Goal: Task Accomplishment & Management: Use online tool/utility

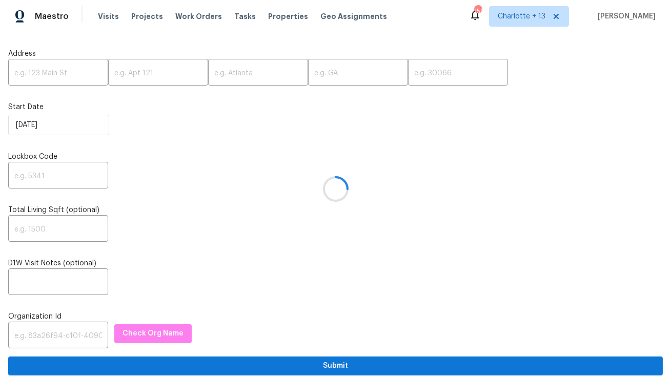
click at [50, 74] on div at bounding box center [335, 189] width 671 height 378
click at [56, 73] on div at bounding box center [335, 189] width 671 height 378
click at [51, 74] on input "text" at bounding box center [58, 74] width 100 height 24
paste input "13430 Magnolia Crest Ln, Houston, TX 77070"
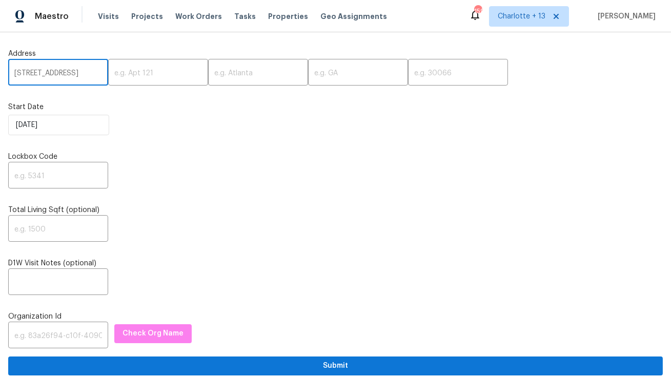
click at [79, 76] on input "13430 Magnolia Crest Ln, Houston, TX 77070" at bounding box center [58, 74] width 100 height 24
type input "13430 Magnolia Crest Ln, Houston, TX"
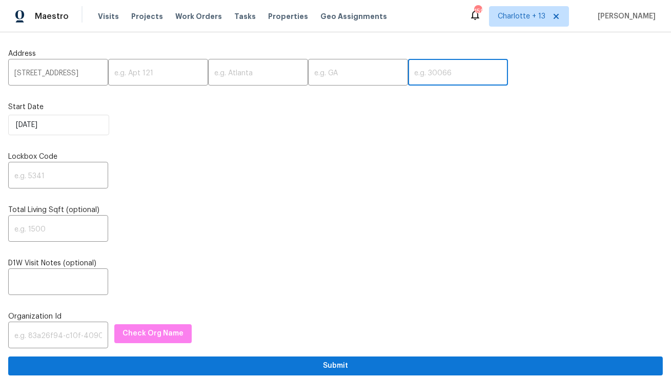
click at [408, 75] on input "text" at bounding box center [458, 74] width 100 height 24
paste input "77070"
type input "77070"
click at [57, 73] on input "13430 Magnolia Crest Ln, Houston, TX" at bounding box center [58, 74] width 100 height 24
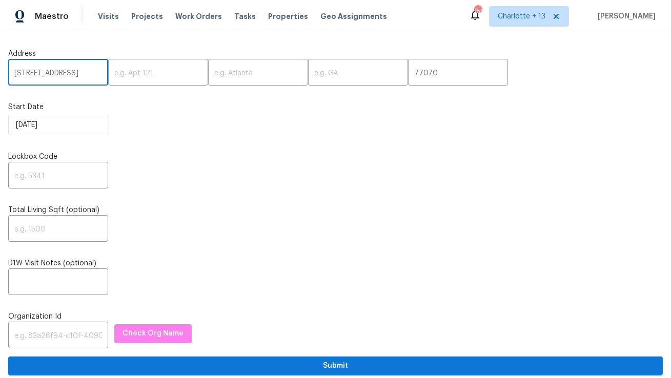
click at [57, 73] on input "13430 Magnolia Crest Ln, Houston, TX" at bounding box center [58, 74] width 100 height 24
type input "13430 Magnolia Crest Ln,, TX"
click at [246, 75] on input "text" at bounding box center [258, 74] width 100 height 24
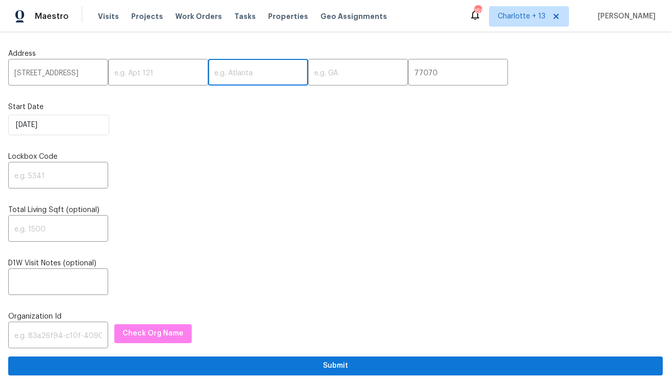
paste input "[GEOGRAPHIC_DATA]"
type input "[GEOGRAPHIC_DATA]"
click at [79, 73] on input "13430 Magnolia Crest Ln,, TX" at bounding box center [58, 74] width 100 height 24
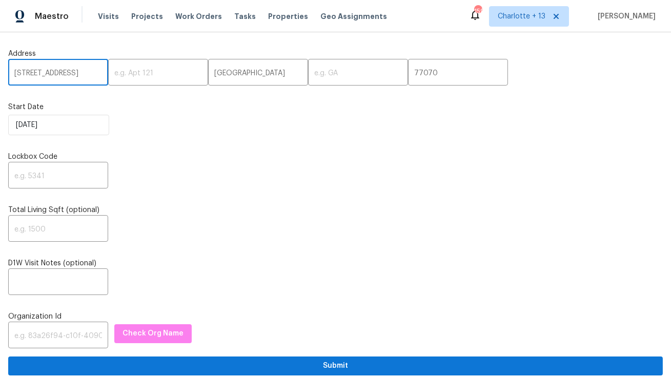
scroll to position [0, 20]
click at [89, 73] on input "13430 Magnolia Crest Ln,, TX" at bounding box center [58, 74] width 100 height 24
type input "13430 Magnolia Crest Ln,,"
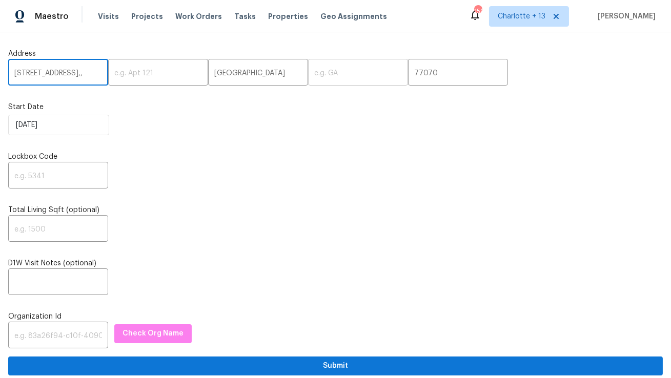
scroll to position [0, 0]
click at [308, 74] on input "text" at bounding box center [358, 74] width 100 height 24
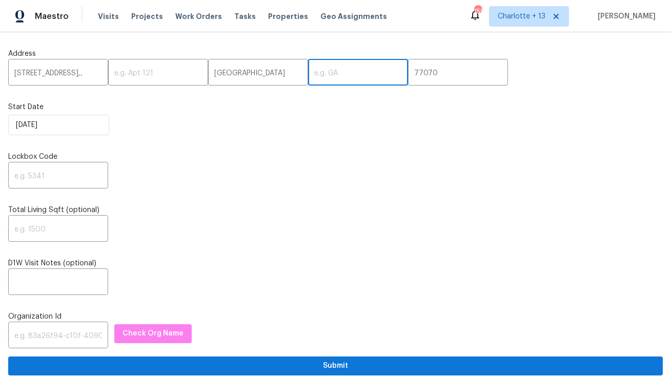
paste input "TX"
type input "TX"
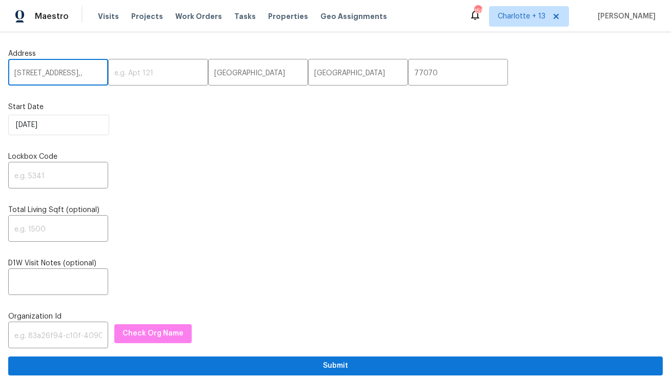
click at [90, 73] on input "13430 Magnolia Crest Ln,," at bounding box center [58, 74] width 100 height 24
drag, startPoint x: 88, startPoint y: 74, endPoint x: 104, endPoint y: 74, distance: 15.4
click at [104, 74] on div "13430 Magnolia Crest Ln,, ​ ​ Houston ​ TX ​ 77070 ​" at bounding box center [335, 74] width 655 height 24
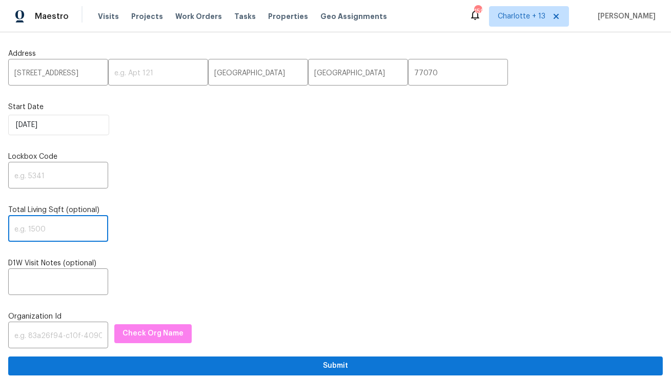
scroll to position [0, 0]
click at [50, 233] on input "text" at bounding box center [58, 230] width 100 height 24
click at [57, 174] on input "text" at bounding box center [58, 177] width 100 height 24
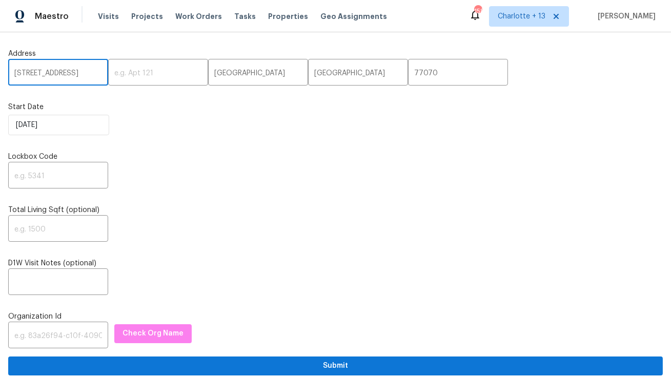
click at [55, 79] on input "13430 Magnolia Crest Ln" at bounding box center [58, 74] width 100 height 24
paste input "413 Rabbit Peak Way, Hemet, CA 92545"
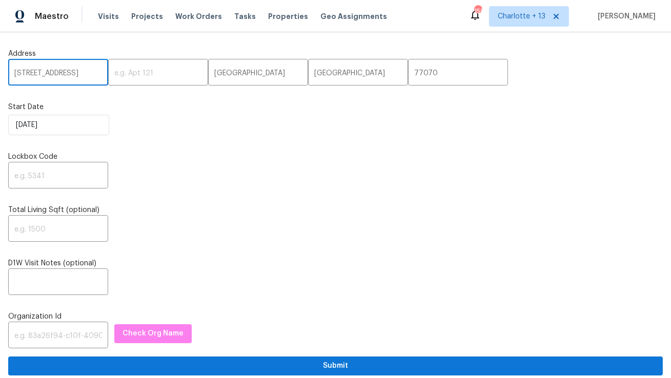
click at [84, 72] on input "[STREET_ADDRESS]" at bounding box center [58, 74] width 100 height 24
type input "1413 Rabbit Peak Way, Hemet, CA"
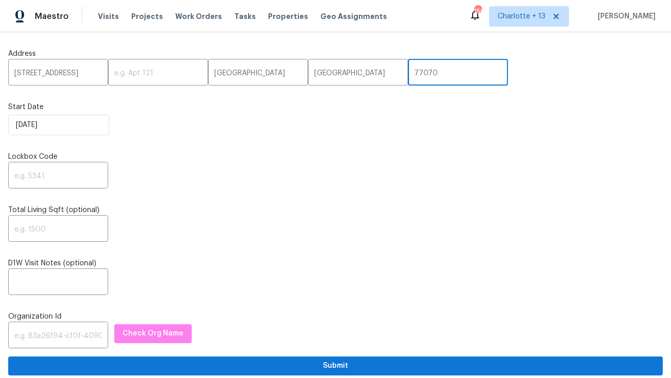
click at [408, 72] on input "77070" at bounding box center [458, 74] width 100 height 24
paste input "92545"
type input "92545"
click at [71, 71] on input "1413 Rabbit Peak Way, Hemet, CA" at bounding box center [58, 74] width 100 height 24
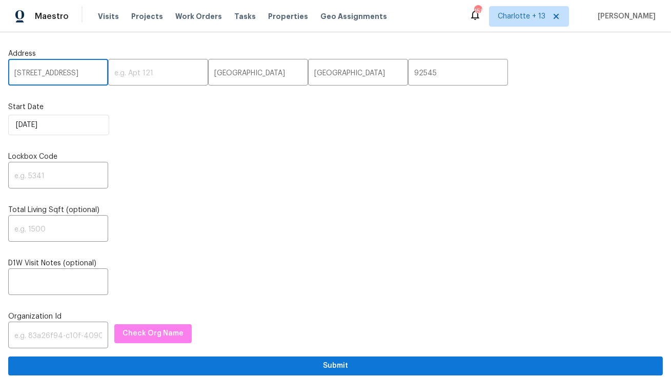
scroll to position [0, 33]
click at [71, 71] on input "1413 Rabbit Peak Way, Hemet, CA" at bounding box center [58, 74] width 100 height 24
type input "1413 Rabbit Peak Way,, CA"
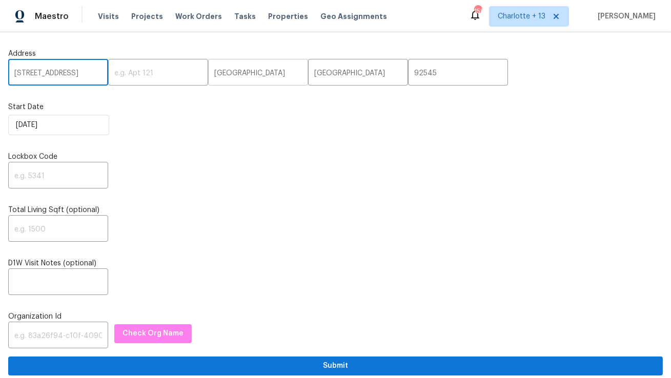
click at [209, 74] on input "[GEOGRAPHIC_DATA]" at bounding box center [258, 74] width 100 height 24
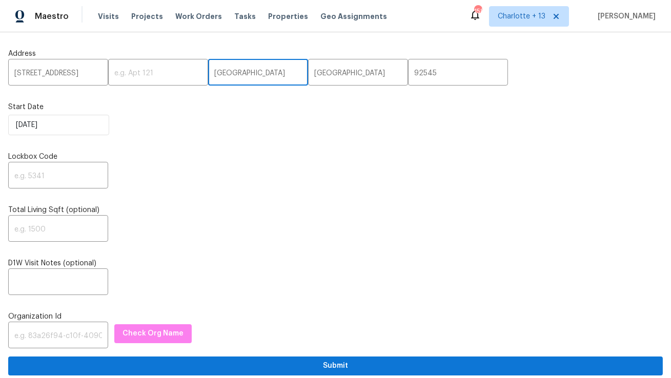
click at [209, 74] on input "[GEOGRAPHIC_DATA]" at bounding box center [258, 74] width 100 height 24
paste input "emet"
type input "Hemet"
click at [89, 74] on input "1413 Rabbit Peak Way,, CA" at bounding box center [58, 74] width 100 height 24
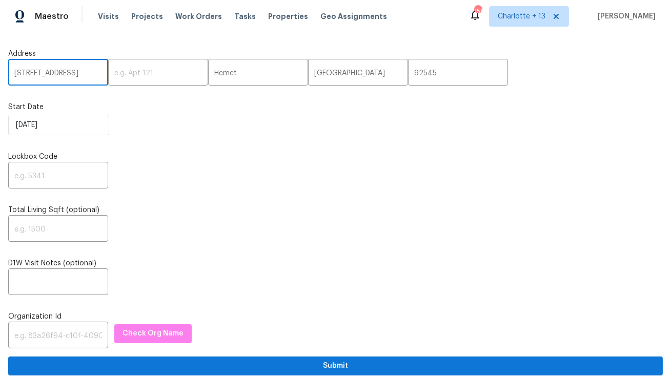
scroll to position [0, 9]
click at [89, 74] on input "1413 Rabbit Peak Way,, CA" at bounding box center [58, 74] width 100 height 24
type input "1413 Rabbit Peak Way,,"
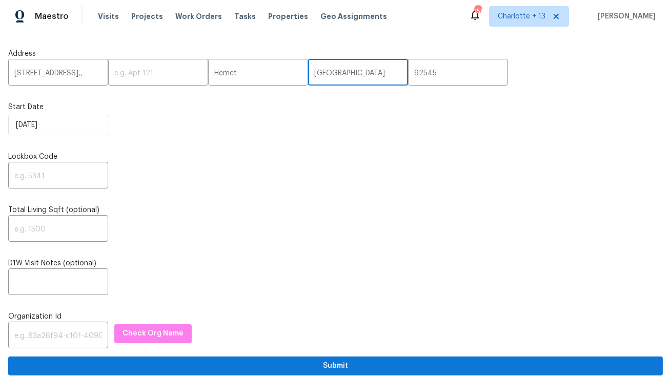
click at [308, 75] on input "TX" at bounding box center [358, 74] width 100 height 24
paste input "CA"
type input "CA"
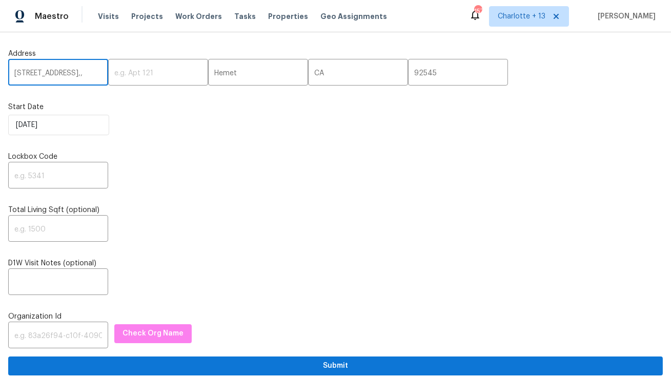
click at [93, 75] on input "1413 Rabbit Peak Way,," at bounding box center [58, 74] width 100 height 24
type input "1413 Rabbit Peak Way"
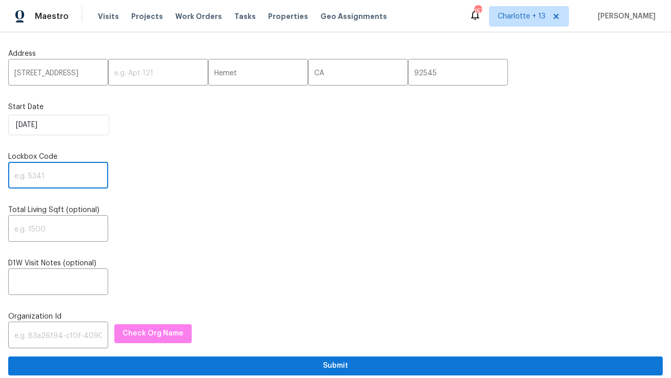
click at [60, 177] on input "text" at bounding box center [58, 177] width 100 height 24
paste input "6319"
type input "6319"
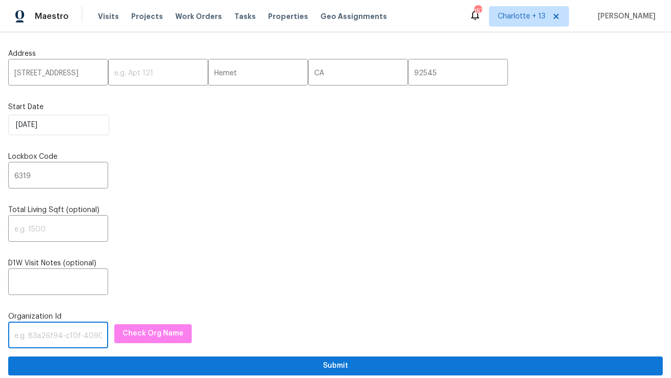
click at [41, 336] on input "text" at bounding box center [58, 337] width 100 height 24
paste input "1349d153-b359-4f9b-b4dd-758ff939cc37"
type input "1349d153-b359-4f9b-b4dd-758ff939cc37"
click at [129, 336] on span "Check Org Name" at bounding box center [153, 334] width 61 height 13
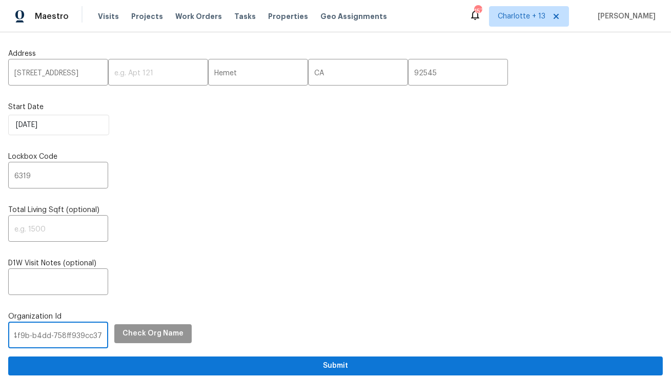
scroll to position [0, 0]
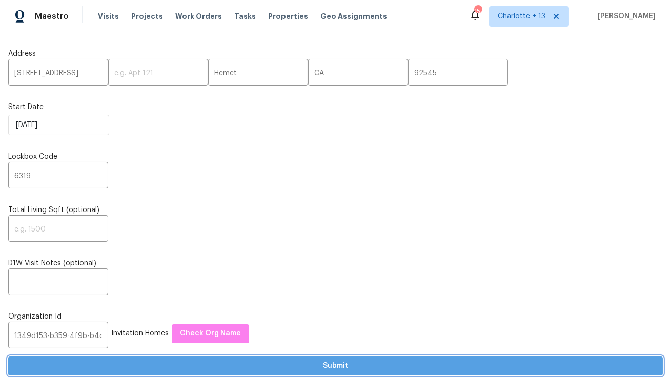
click at [189, 364] on span "Submit" at bounding box center [335, 366] width 639 height 13
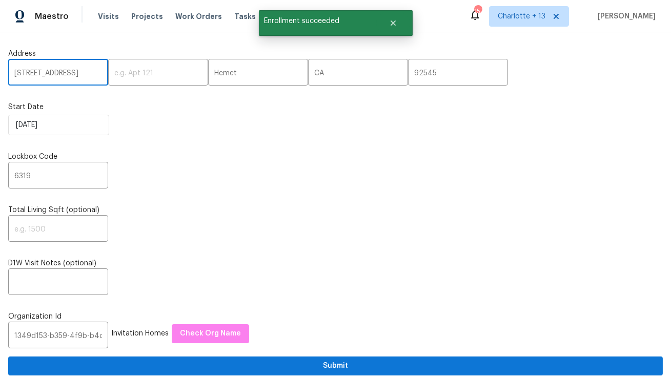
click at [64, 77] on input "1413 Rabbit Peak Way" at bounding box center [58, 74] width 100 height 24
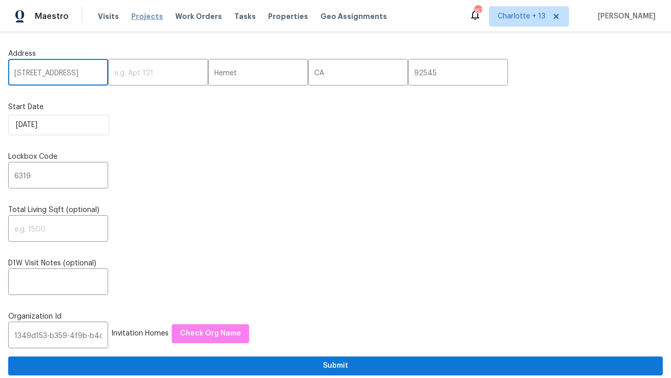
click at [131, 14] on span "Projects" at bounding box center [147, 16] width 32 height 10
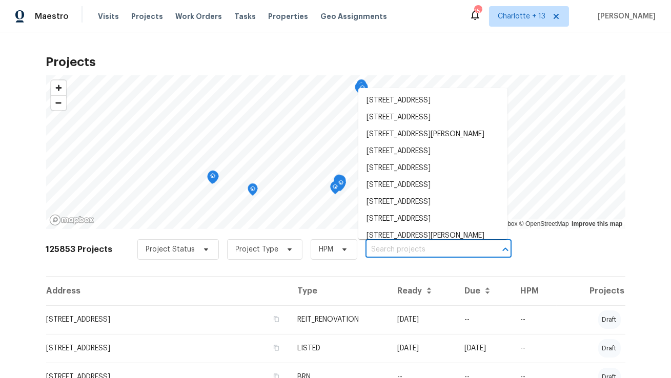
click at [385, 252] on input "text" at bounding box center [424, 250] width 117 height 16
paste input "[STREET_ADDRESS]"
type input "[STREET_ADDRESS]"
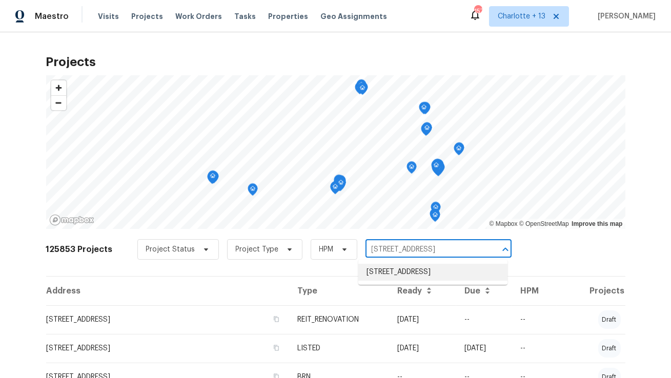
click at [382, 281] on li "[STREET_ADDRESS]" at bounding box center [432, 272] width 149 height 17
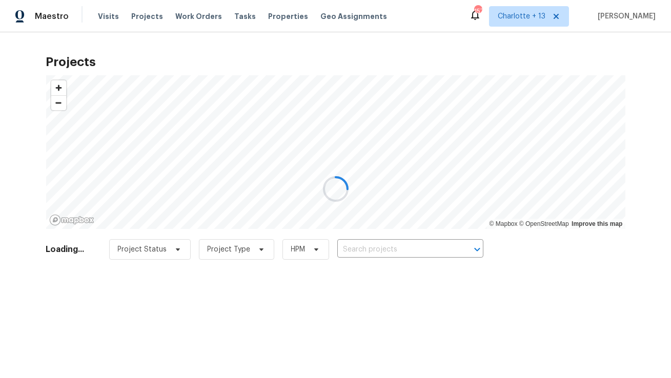
type input "[STREET_ADDRESS]"
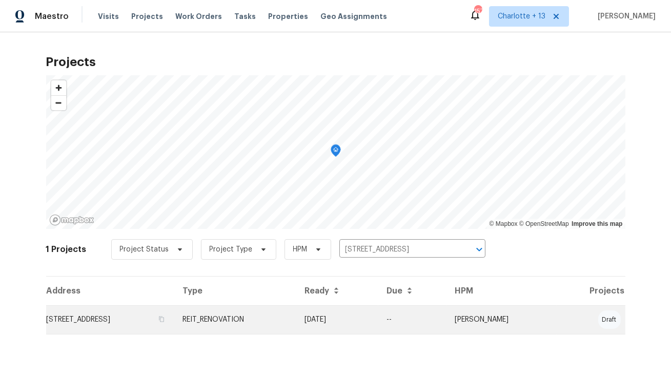
click at [134, 322] on td "[STREET_ADDRESS]" at bounding box center [110, 320] width 129 height 29
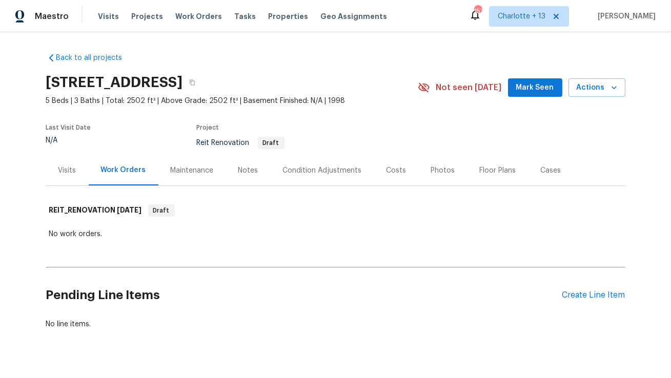
click at [71, 168] on div "Visits" at bounding box center [67, 171] width 18 height 10
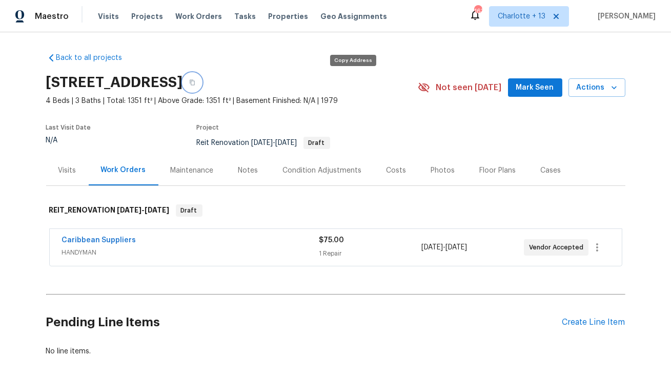
click at [195, 81] on icon "button" at bounding box center [192, 83] width 5 height 6
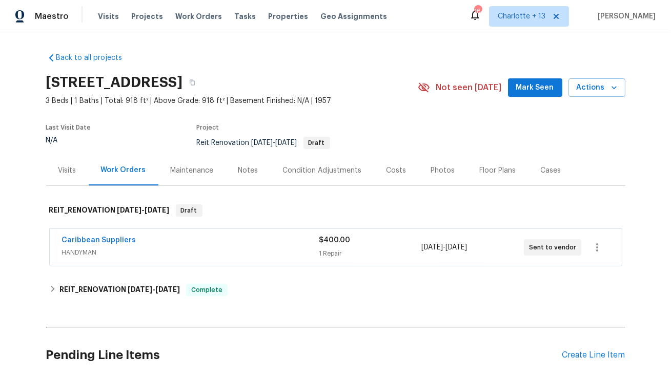
click at [397, 167] on div "Costs" at bounding box center [397, 171] width 20 height 10
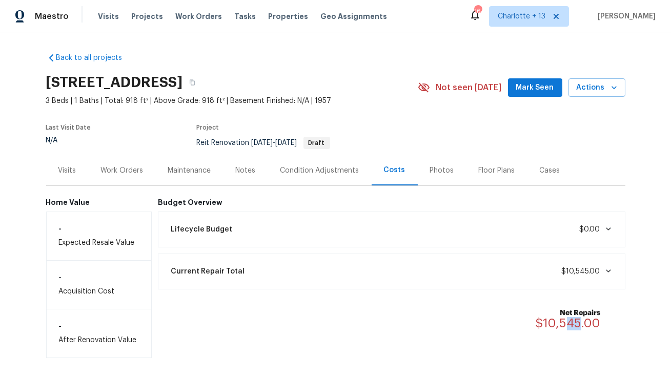
drag, startPoint x: 581, startPoint y: 324, endPoint x: 569, endPoint y: 324, distance: 11.8
click at [569, 324] on span "$10,545.00" at bounding box center [568, 323] width 65 height 12
click at [279, 11] on div "Visits Projects Work Orders Tasks Properties Geo Assignments" at bounding box center [249, 16] width 302 height 21
click at [274, 18] on span "Properties" at bounding box center [288, 16] width 40 height 10
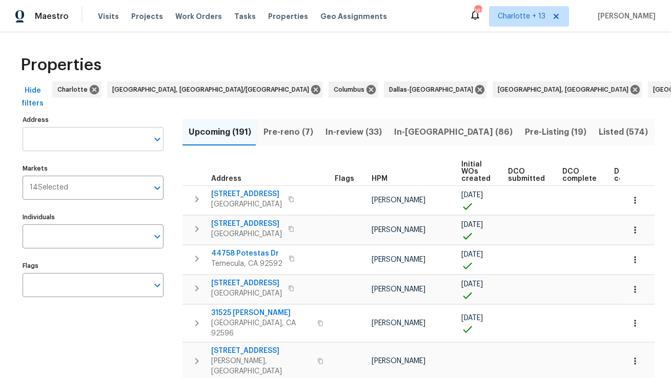
click at [109, 143] on input "Address" at bounding box center [86, 139] width 126 height 24
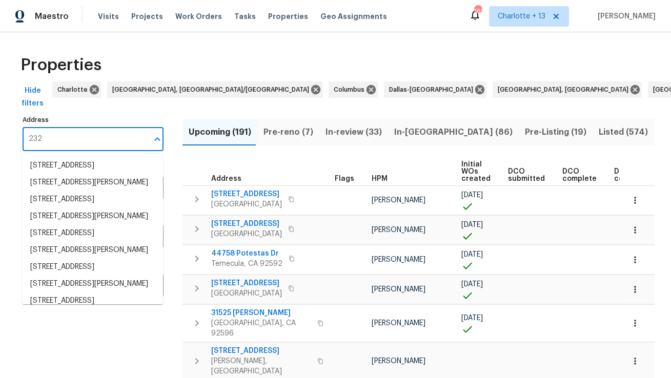
type input "232"
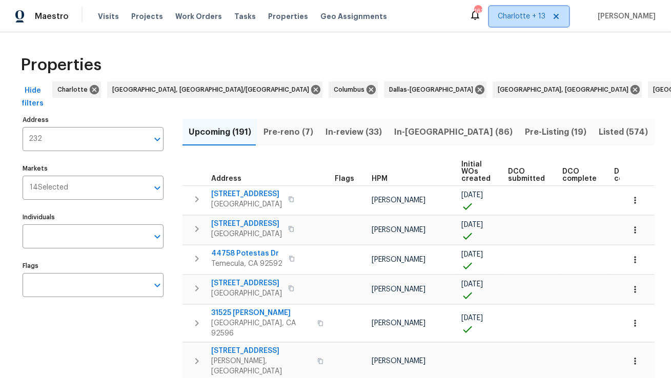
click at [561, 16] on icon at bounding box center [556, 16] width 8 height 8
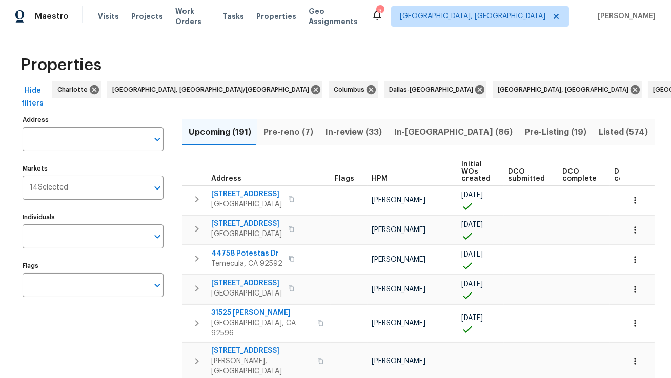
click at [95, 15] on div "Maestro Visits Projects Work Orders Tasks Properties Geo Assignments" at bounding box center [185, 16] width 371 height 21
click at [48, 20] on span "Maestro" at bounding box center [52, 16] width 34 height 10
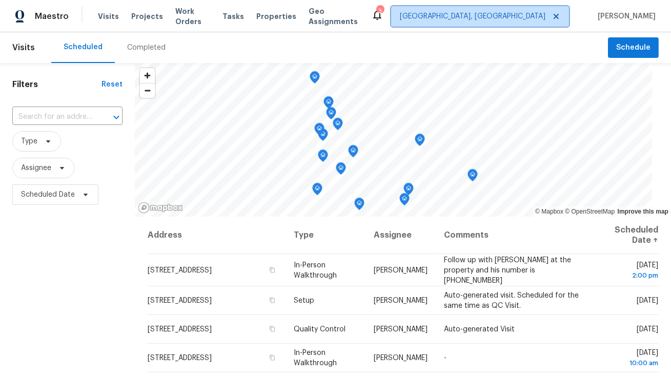
click at [540, 18] on span "Albuquerque, NM" at bounding box center [473, 16] width 146 height 10
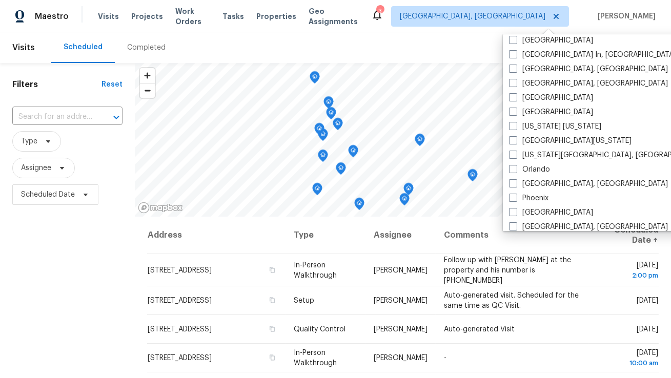
scroll to position [445, 0]
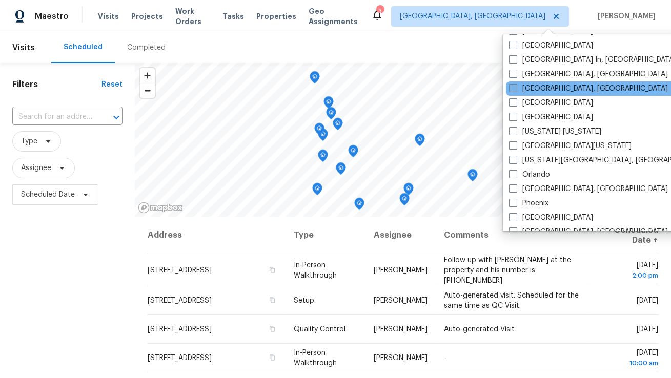
click at [535, 85] on label "Miami, FL" at bounding box center [588, 89] width 159 height 10
click at [516, 85] on input "Miami, FL" at bounding box center [512, 87] width 7 height 7
checkbox input "true"
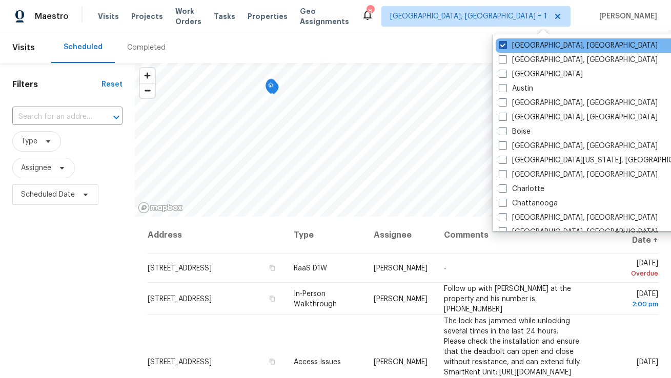
click at [522, 41] on label "Albuquerque, NM" at bounding box center [578, 46] width 159 height 10
click at [506, 41] on input "Albuquerque, NM" at bounding box center [502, 44] width 7 height 7
checkbox input "false"
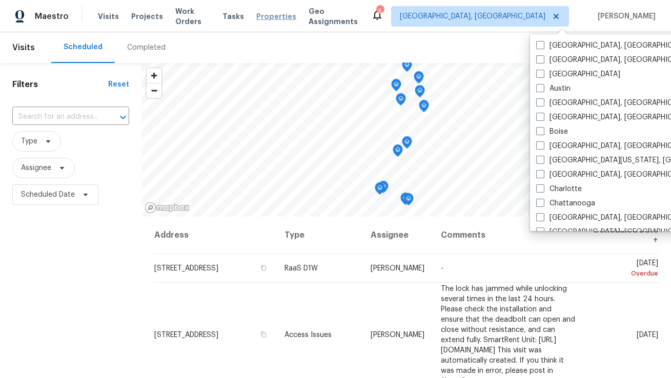
click at [277, 19] on span "Properties" at bounding box center [276, 16] width 40 height 10
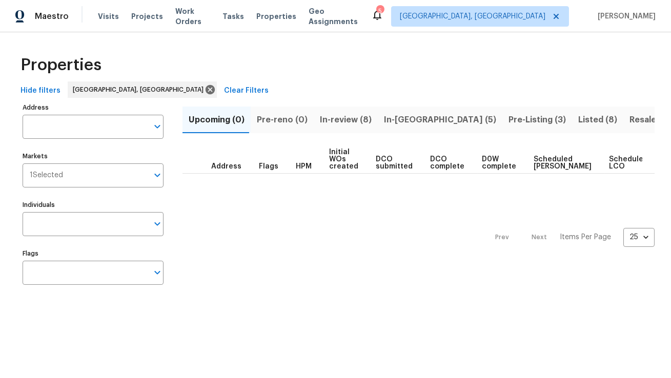
click at [578, 119] on span "Listed (8)" at bounding box center [597, 120] width 39 height 14
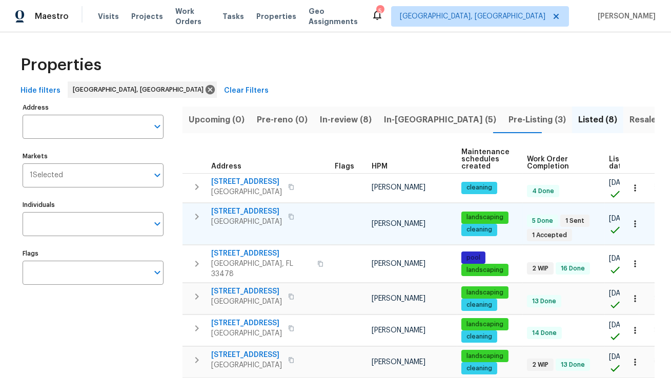
scroll to position [8, 0]
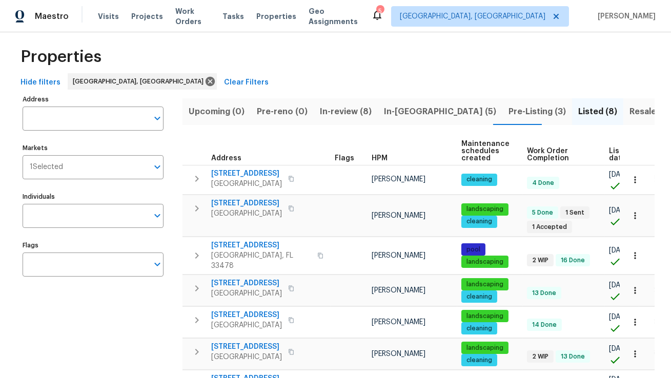
click at [619, 154] on span "List date" at bounding box center [617, 155] width 17 height 14
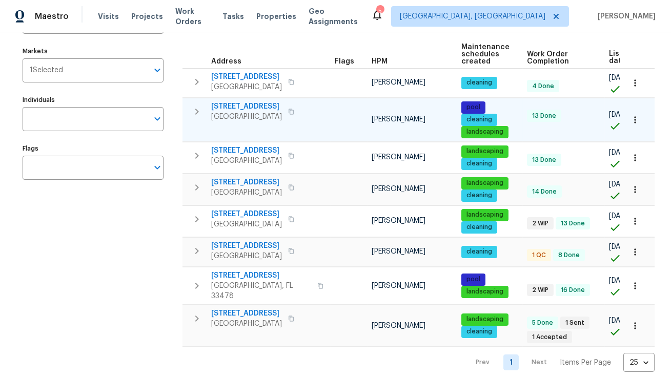
scroll to position [108, 0]
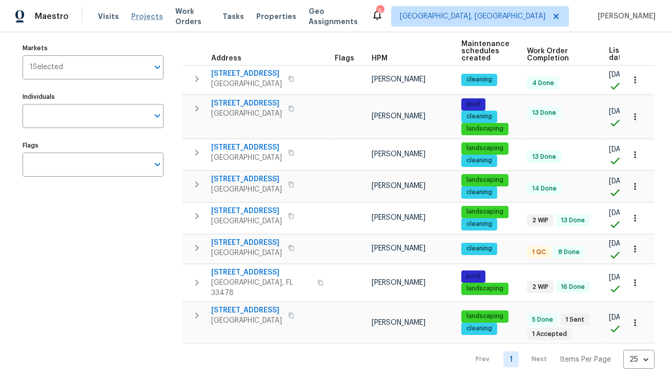
click at [149, 20] on span "Projects" at bounding box center [147, 16] width 32 height 10
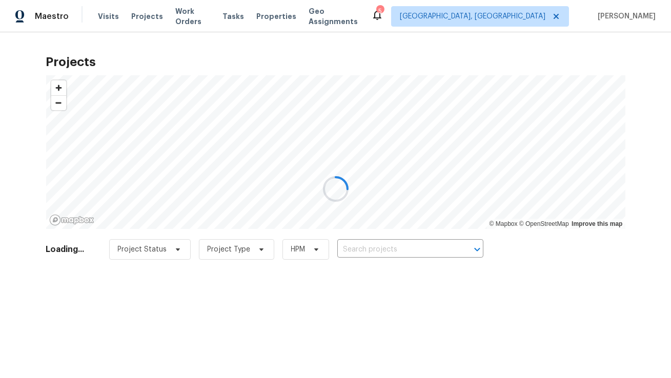
click at [380, 256] on div at bounding box center [335, 189] width 671 height 378
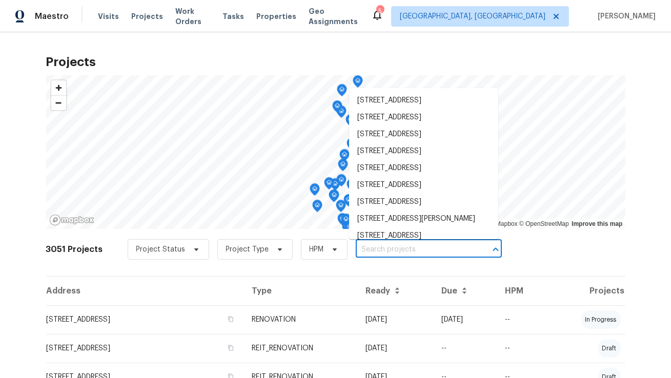
click at [375, 250] on input "text" at bounding box center [414, 250] width 117 height 16
paste input "16611 SW 292nd Ter"
type input "16611 SW 292nd Ter"
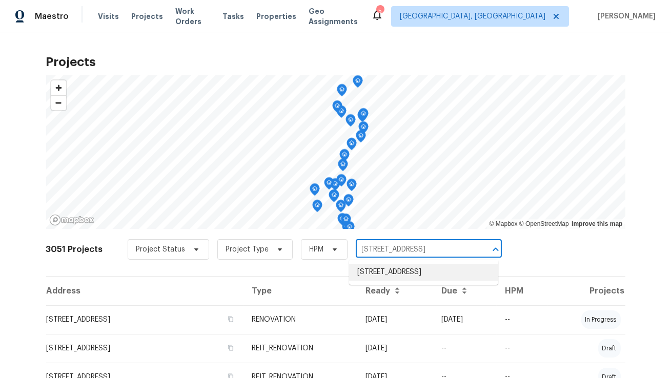
click at [372, 281] on li "16611 SW 292nd Ter, Homestead, FL 33033" at bounding box center [423, 272] width 149 height 17
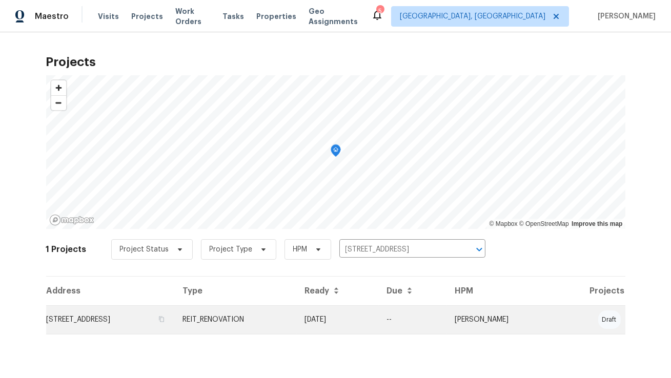
click at [152, 317] on td "16611 SW 292nd Ter, Homestead, FL 33033" at bounding box center [110, 320] width 129 height 29
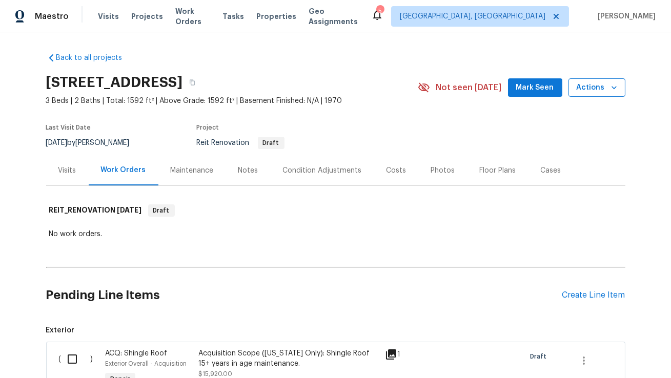
click at [607, 87] on span "Actions" at bounding box center [597, 88] width 41 height 13
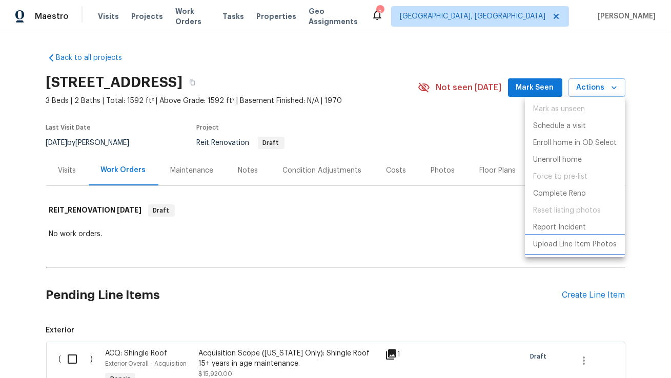
click at [564, 243] on p "Upload Line Item Photos" at bounding box center [575, 245] width 84 height 11
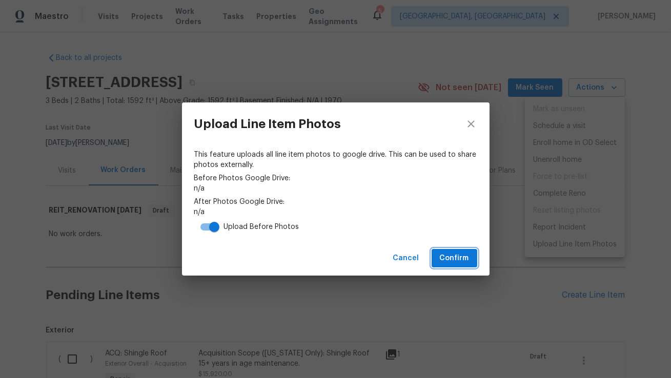
click at [448, 258] on span "Confirm" at bounding box center [454, 258] width 29 height 13
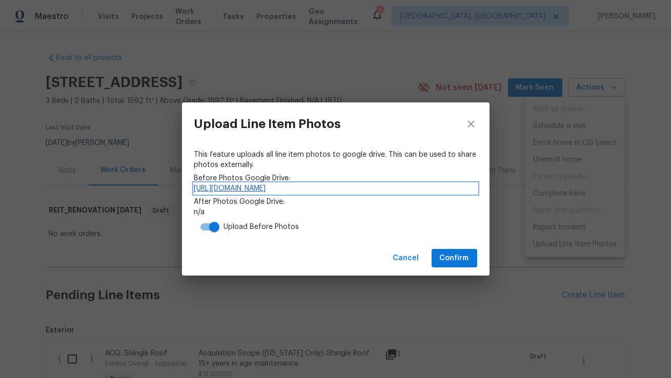
click at [429, 192] on link "https://drive.google.com/drive/folders/1DWn4pn3gcsFGPGxh4lmx2VZwou10RqAi" at bounding box center [335, 189] width 283 height 10
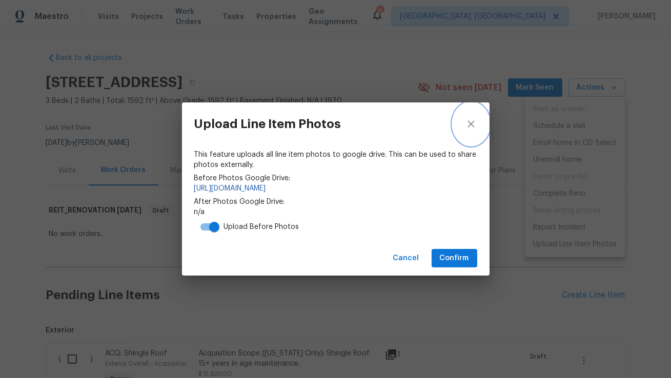
click at [469, 121] on icon "close" at bounding box center [471, 124] width 12 height 12
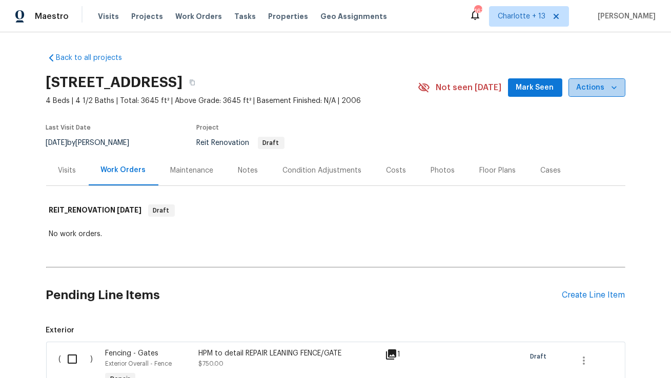
click at [612, 89] on icon "button" at bounding box center [614, 88] width 10 height 10
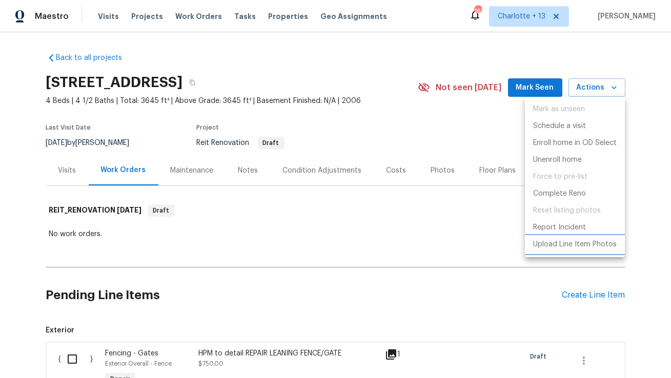
click at [561, 248] on p "Upload Line Item Photos" at bounding box center [575, 245] width 84 height 11
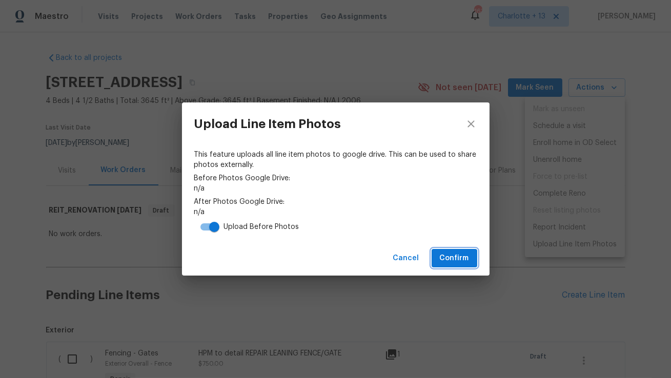
click at [446, 258] on span "Confirm" at bounding box center [454, 258] width 29 height 13
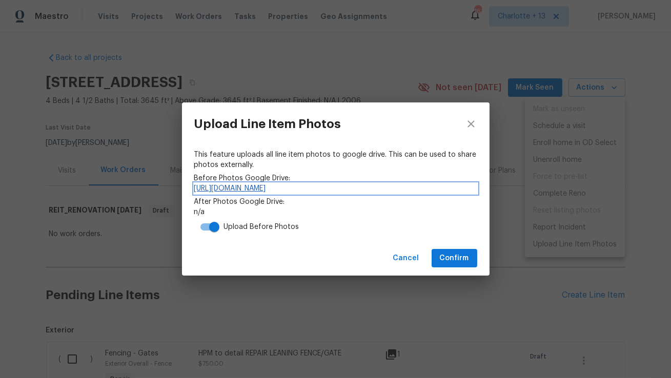
click at [392, 190] on link "[URL][DOMAIN_NAME]" at bounding box center [335, 189] width 283 height 10
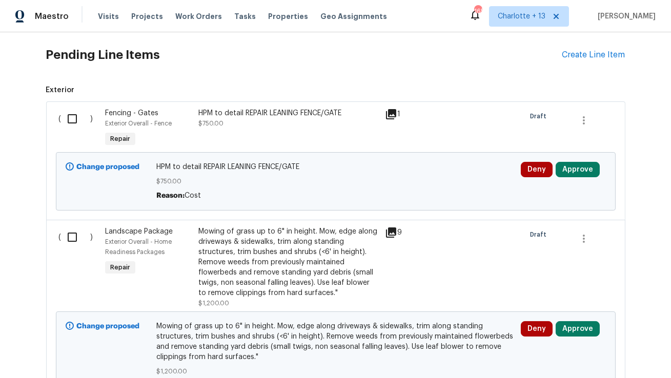
scroll to position [271, 0]
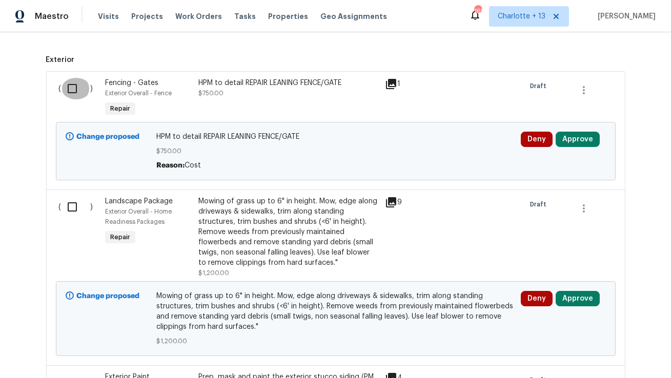
click at [69, 90] on input "checkbox" at bounding box center [76, 89] width 29 height 22
checkbox input "true"
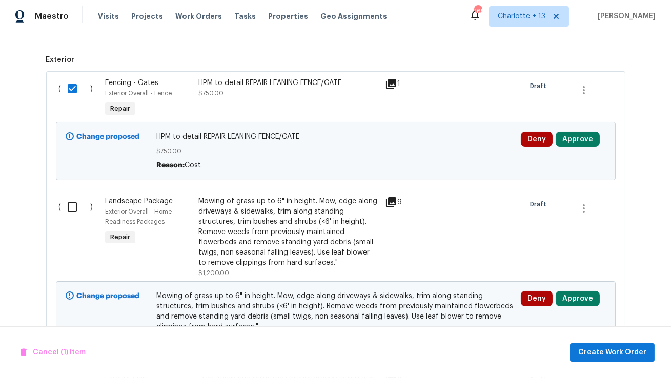
click at [75, 209] on input "checkbox" at bounding box center [76, 207] width 29 height 22
checkbox input "true"
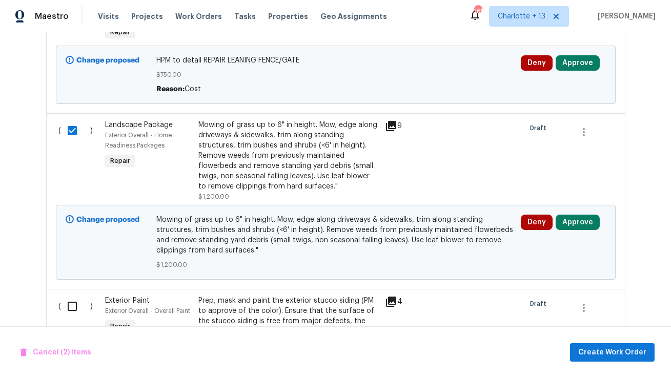
scroll to position [358, 0]
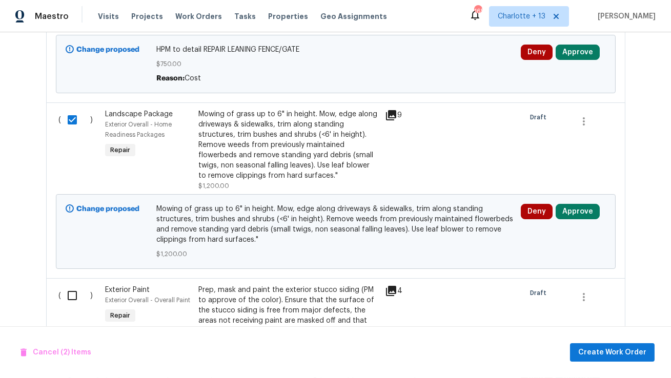
click at [67, 298] on input "checkbox" at bounding box center [76, 296] width 29 height 22
checkbox input "true"
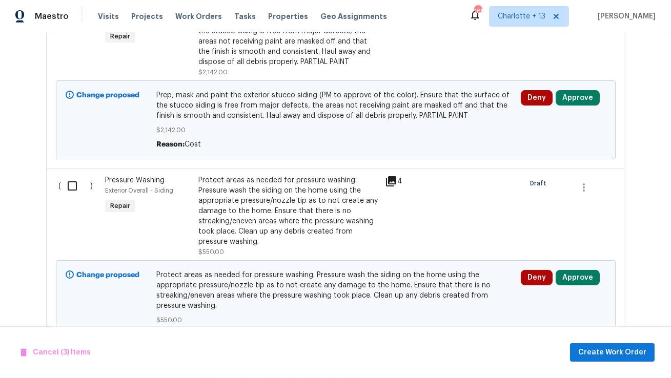
scroll to position [666, 0]
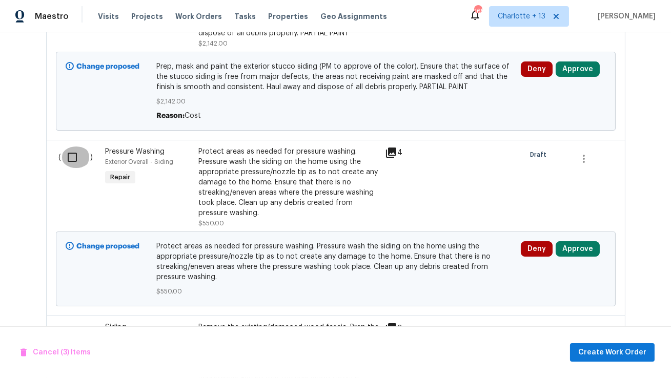
click at [73, 159] on input "checkbox" at bounding box center [76, 158] width 29 height 22
checkbox input "true"
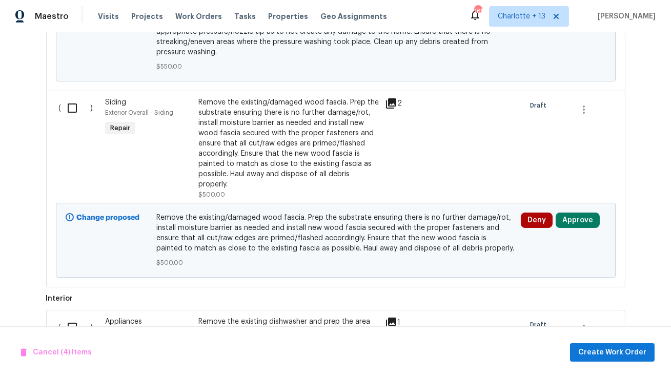
scroll to position [896, 0]
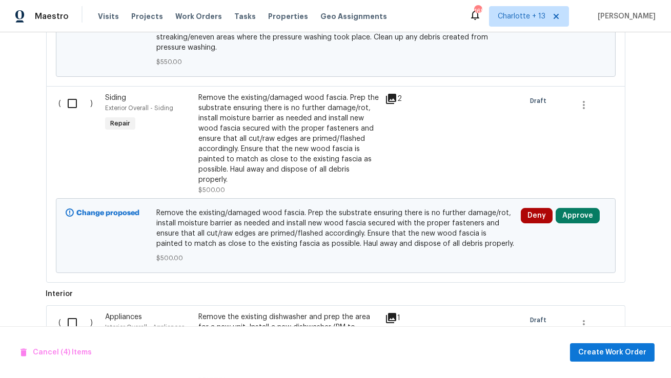
click at [73, 108] on input "checkbox" at bounding box center [76, 104] width 29 height 22
checkbox input "true"
click at [72, 320] on input "checkbox" at bounding box center [76, 323] width 29 height 22
checkbox input "true"
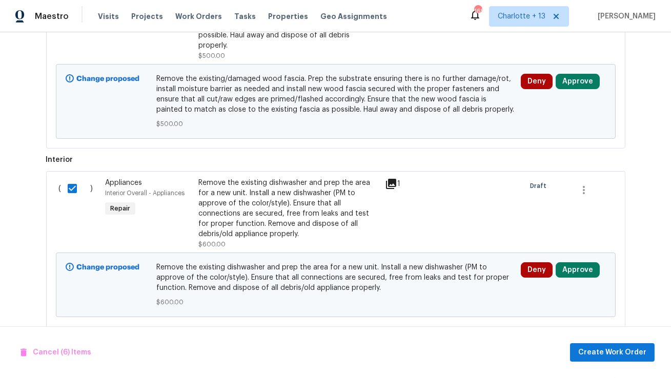
scroll to position [1074, 0]
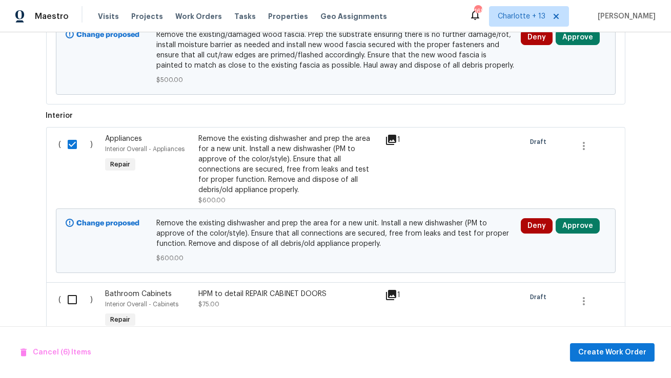
click at [73, 299] on input "checkbox" at bounding box center [76, 300] width 29 height 22
checkbox input "true"
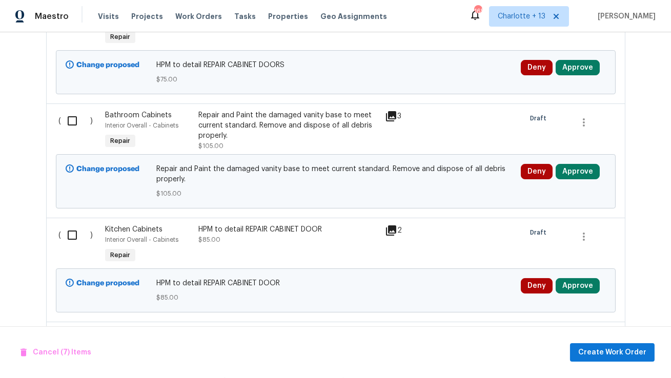
scroll to position [1364, 0]
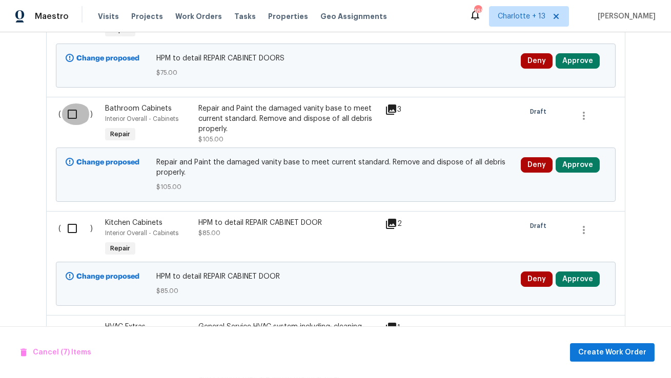
click at [74, 113] on input "checkbox" at bounding box center [76, 115] width 29 height 22
checkbox input "true"
click at [69, 231] on input "checkbox" at bounding box center [76, 229] width 29 height 22
checkbox input "true"
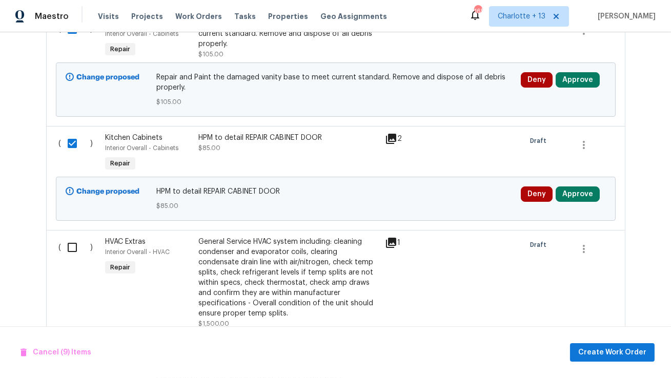
scroll to position [1493, 0]
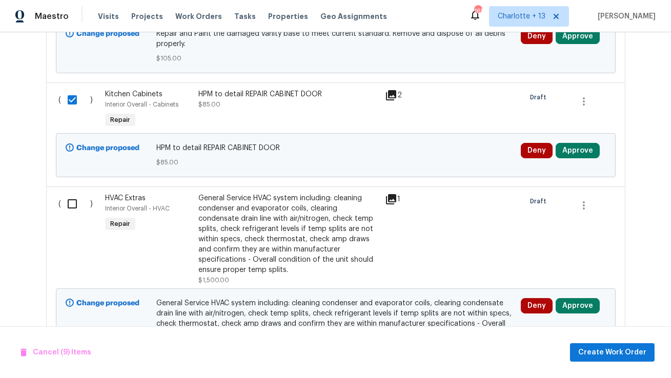
click at [69, 206] on input "checkbox" at bounding box center [76, 204] width 29 height 22
checkbox input "true"
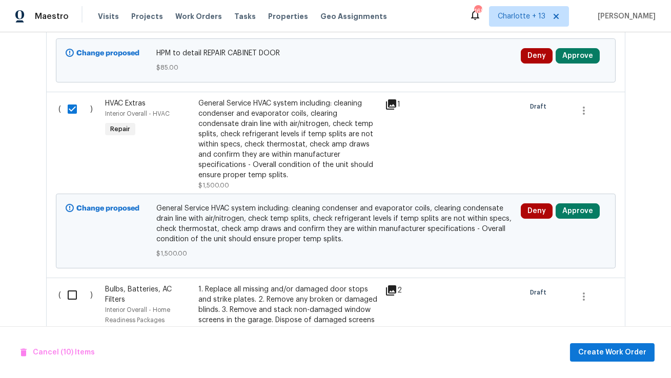
scroll to position [1625, 0]
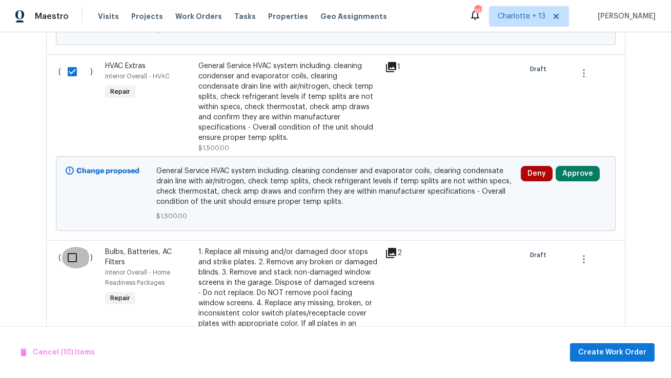
click at [71, 261] on input "checkbox" at bounding box center [76, 258] width 29 height 22
checkbox input "true"
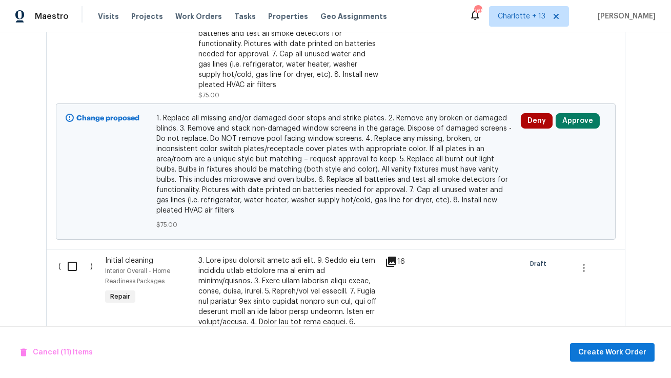
scroll to position [2020, 0]
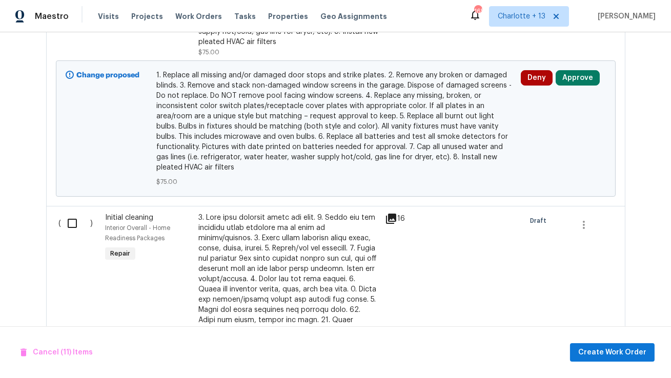
click at [73, 227] on input "checkbox" at bounding box center [76, 224] width 29 height 22
checkbox input "true"
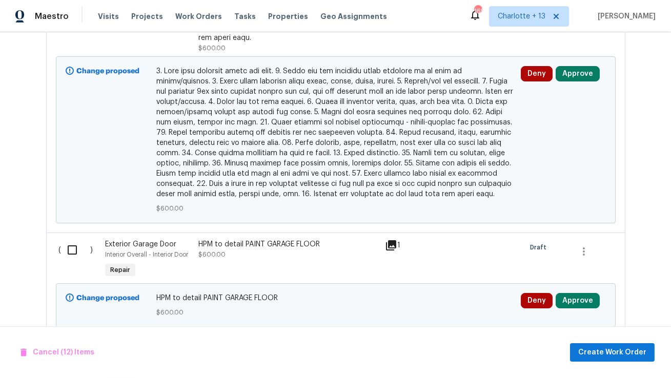
scroll to position [2486, 0]
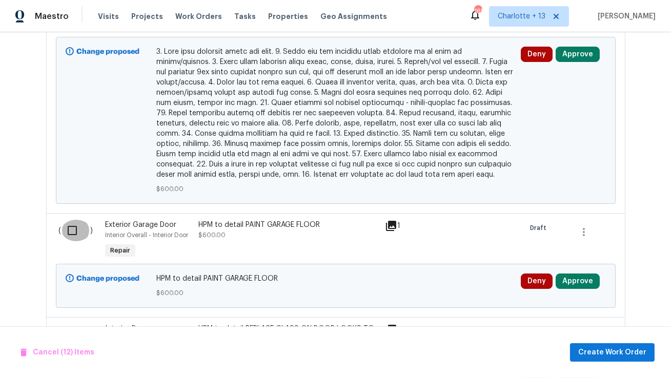
click at [71, 230] on input "checkbox" at bounding box center [76, 231] width 29 height 22
checkbox input "true"
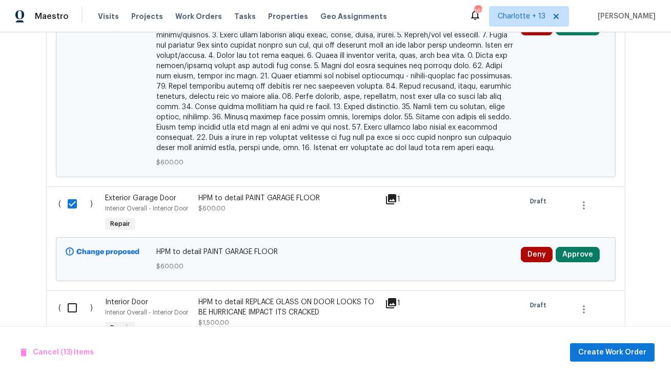
scroll to position [2563, 0]
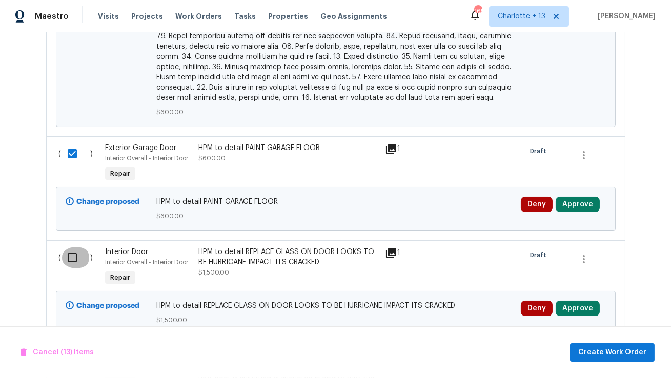
click at [70, 248] on input "checkbox" at bounding box center [76, 258] width 29 height 22
checkbox input "true"
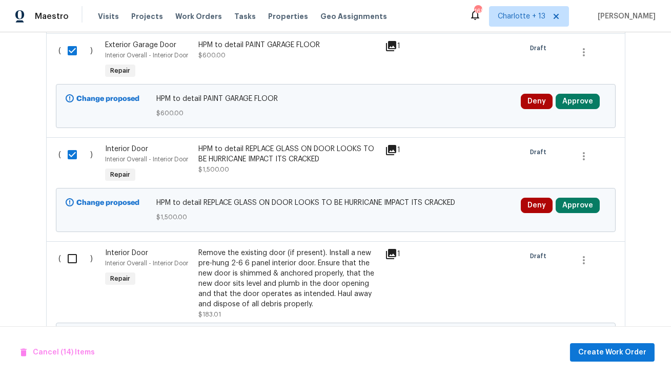
scroll to position [2692, 0]
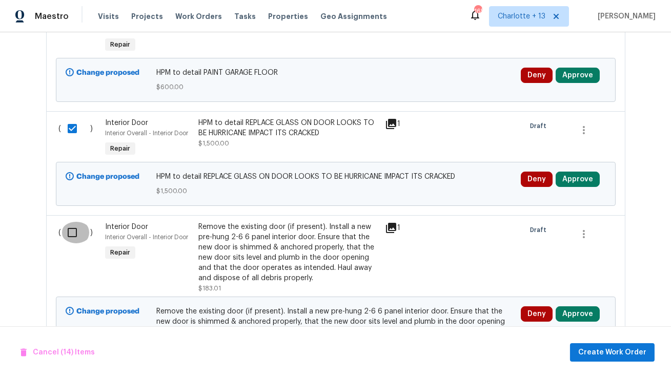
click at [71, 223] on input "checkbox" at bounding box center [76, 233] width 29 height 22
checkbox input "true"
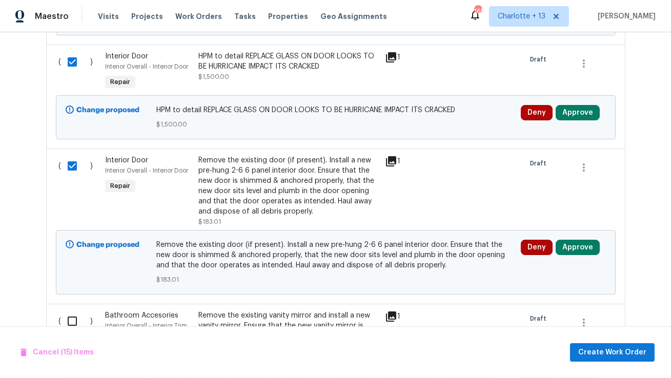
scroll to position [2778, 0]
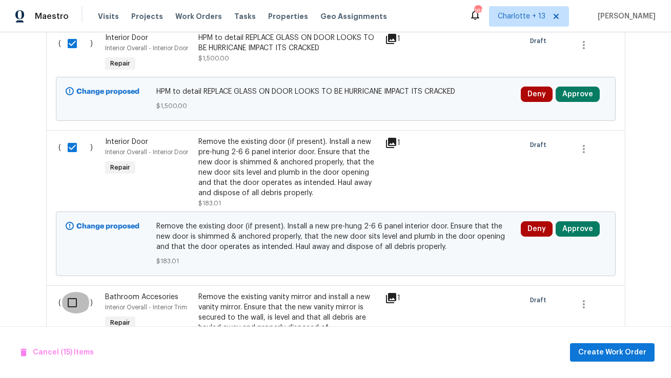
click at [71, 294] on input "checkbox" at bounding box center [76, 303] width 29 height 22
checkbox input "true"
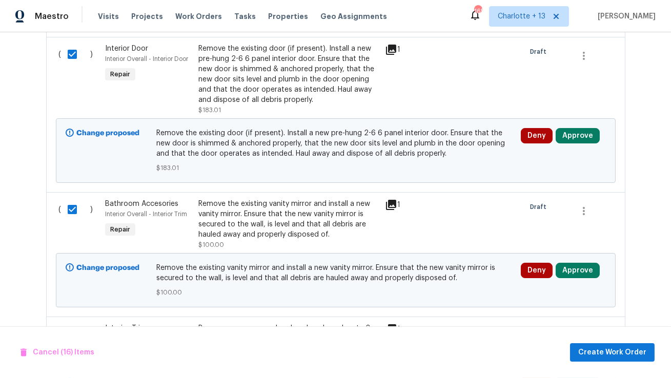
scroll to position [2922, 0]
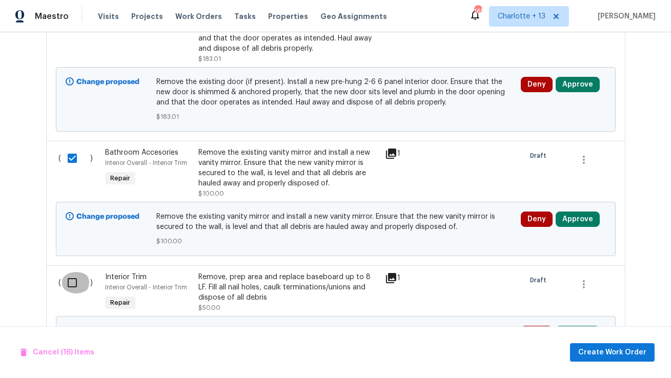
click at [73, 277] on input "checkbox" at bounding box center [76, 283] width 29 height 22
checkbox input "true"
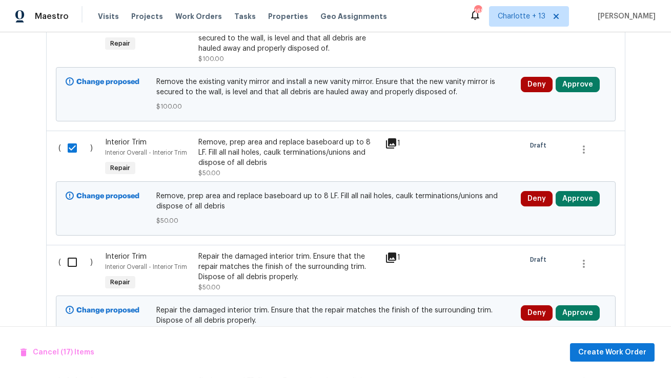
scroll to position [3081, 0]
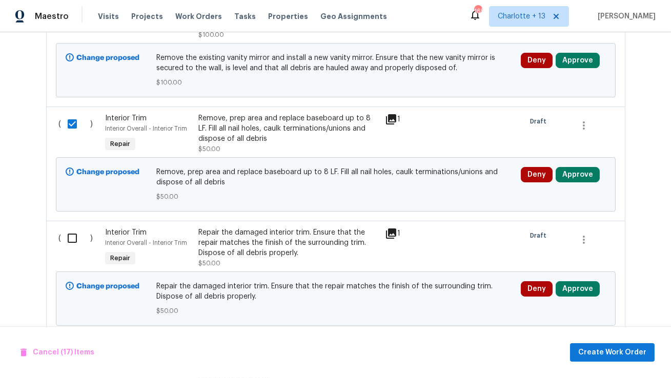
click at [71, 232] on input "checkbox" at bounding box center [76, 239] width 29 height 22
checkbox input "true"
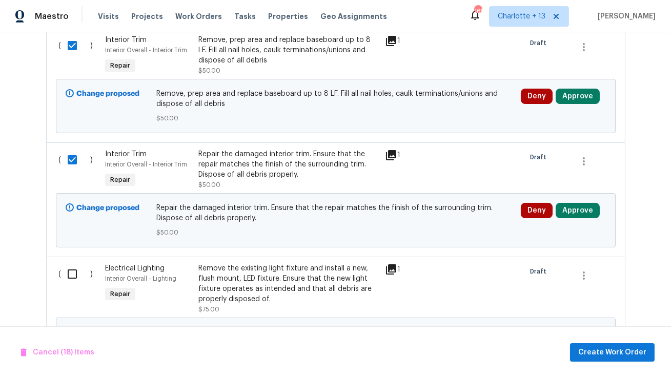
scroll to position [3174, 0]
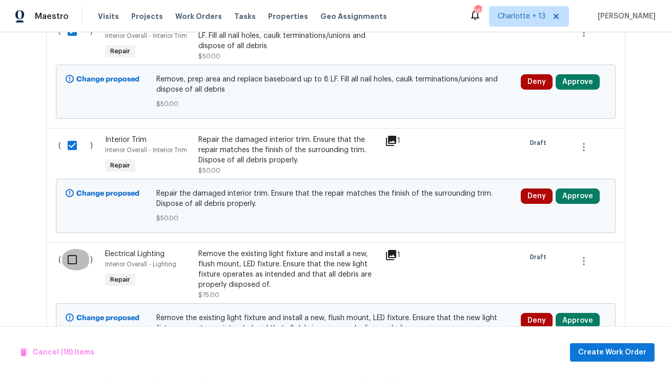
click at [72, 249] on input "checkbox" at bounding box center [76, 260] width 29 height 22
checkbox input "true"
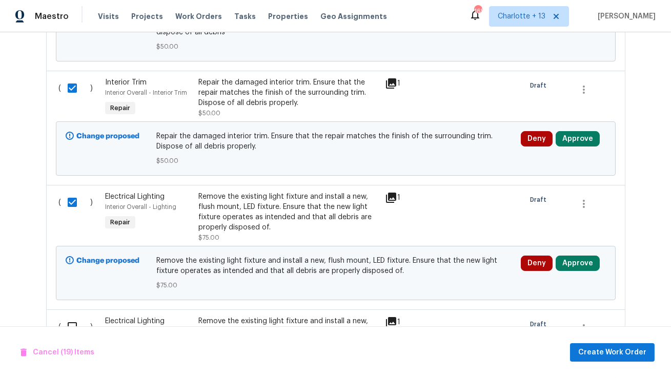
scroll to position [3298, 0]
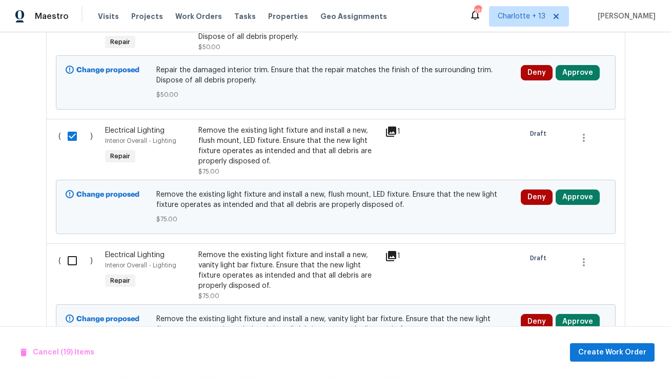
click at [72, 254] on input "checkbox" at bounding box center [76, 261] width 29 height 22
checkbox input "true"
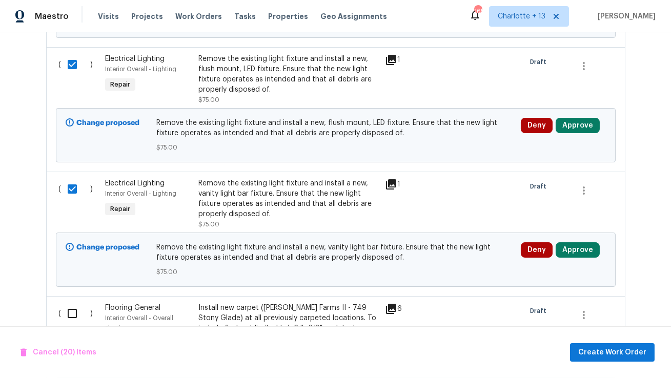
scroll to position [3440, 0]
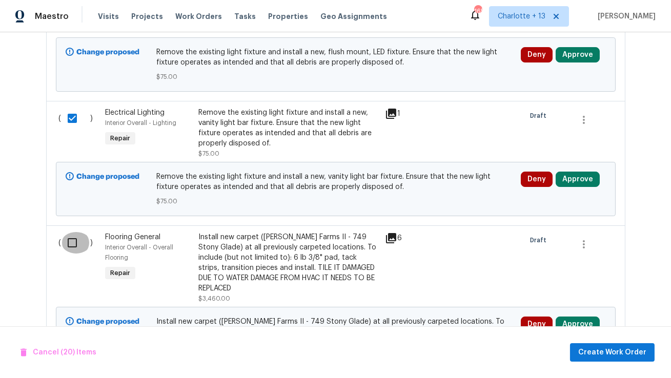
click at [72, 237] on input "checkbox" at bounding box center [76, 243] width 29 height 22
checkbox input "true"
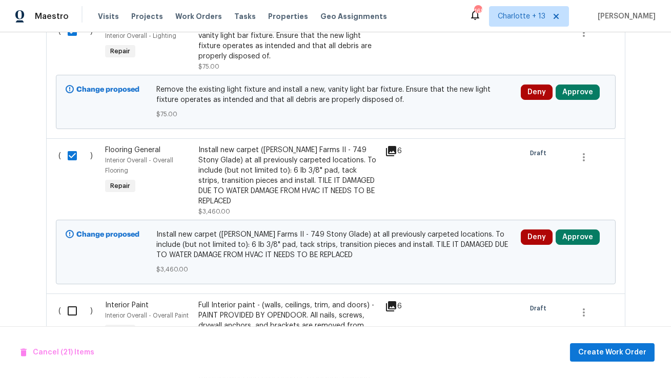
scroll to position [3546, 0]
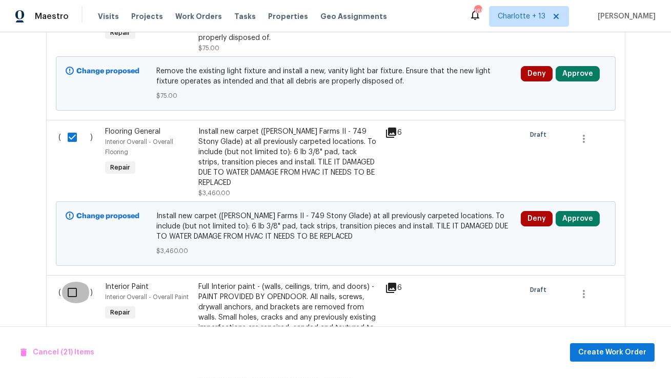
click at [73, 285] on input "checkbox" at bounding box center [76, 293] width 29 height 22
checkbox input "true"
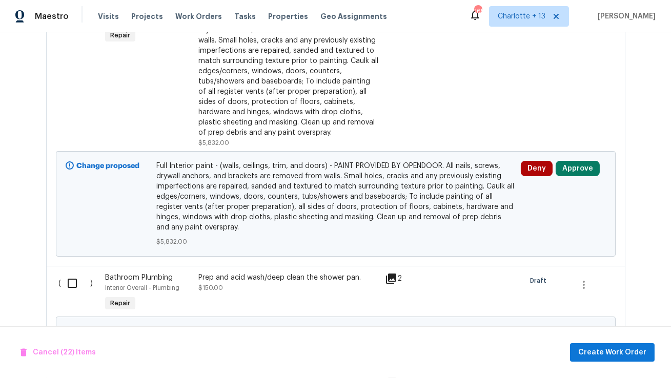
scroll to position [3839, 0]
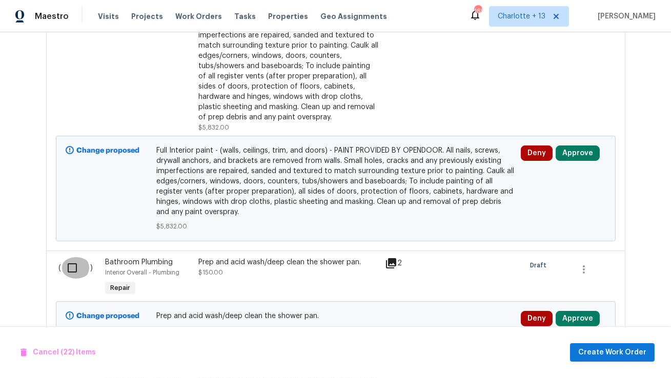
click at [72, 263] on input "checkbox" at bounding box center [76, 268] width 29 height 22
checkbox input "true"
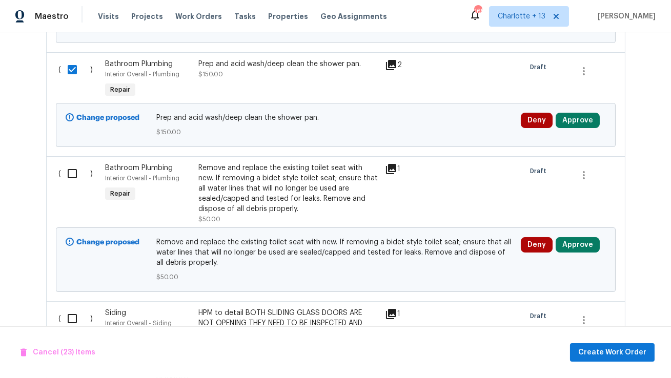
scroll to position [4045, 0]
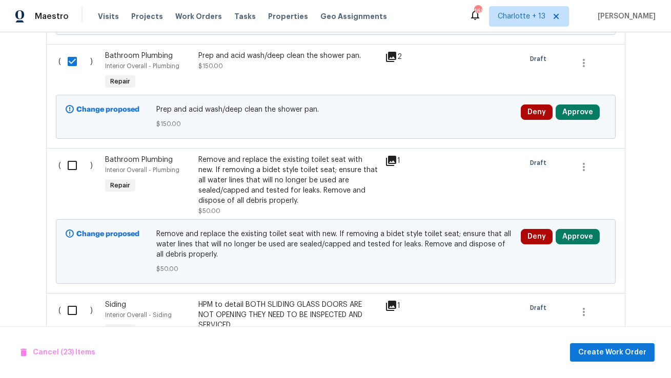
click at [73, 156] on input "checkbox" at bounding box center [76, 166] width 29 height 22
checkbox input "true"
click at [71, 307] on input "checkbox" at bounding box center [76, 311] width 29 height 22
checkbox input "true"
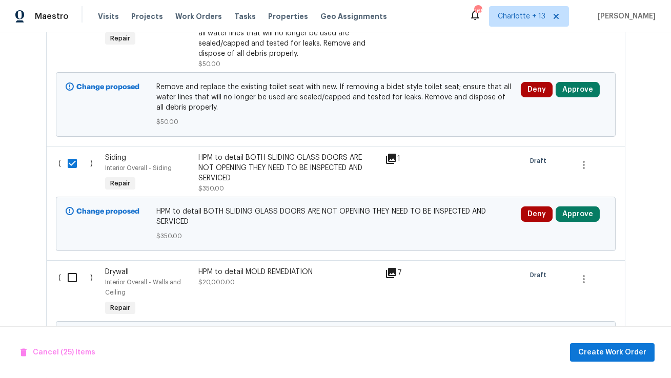
scroll to position [4267, 0]
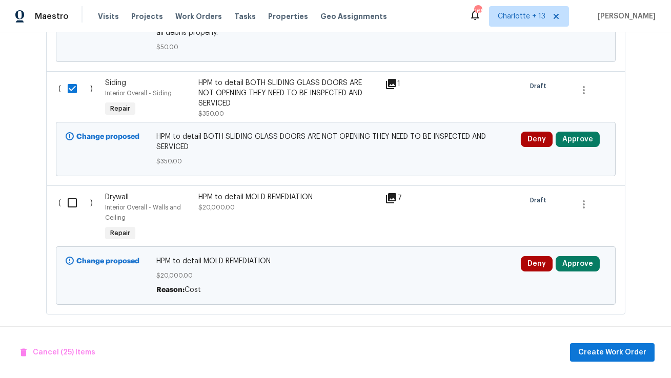
click at [75, 196] on input "checkbox" at bounding box center [76, 203] width 29 height 22
checkbox input "true"
click at [605, 363] on div "Cancel (26) Items Create Work Order" at bounding box center [335, 353] width 671 height 52
click at [604, 350] on span "Create Work Order" at bounding box center [612, 353] width 68 height 13
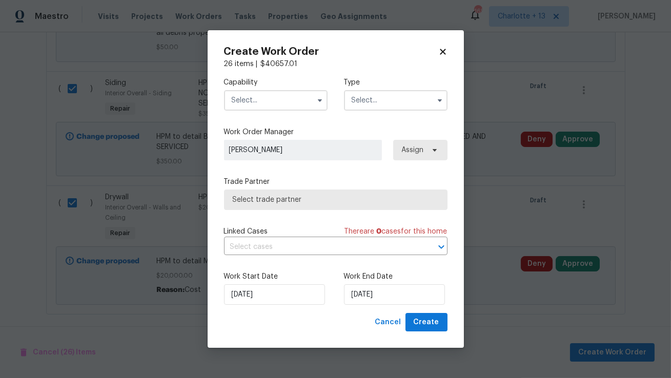
click at [439, 144] on span "Assign" at bounding box center [420, 150] width 54 height 21
click at [432, 145] on span "Assign" at bounding box center [420, 150] width 54 height 21
click at [410, 152] on span "Assign" at bounding box center [413, 150] width 22 height 10
click at [272, 101] on input "text" at bounding box center [276, 100] width 104 height 21
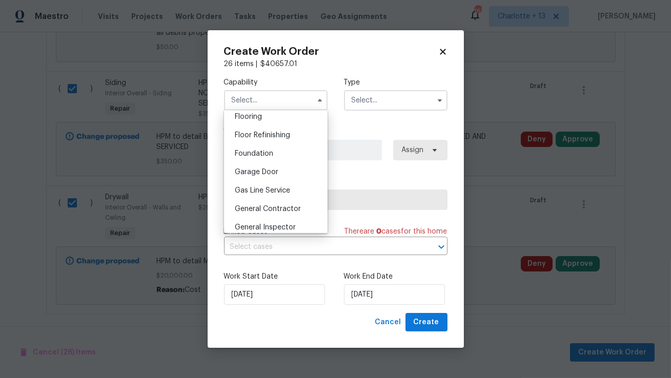
scroll to position [447, 0]
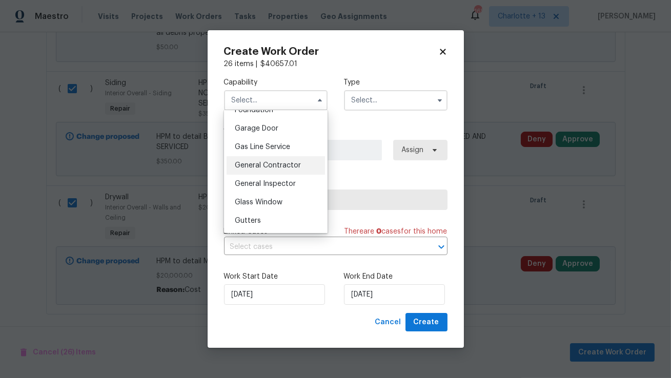
click at [276, 168] on span "General Contractor" at bounding box center [268, 165] width 66 height 7
type input "General Contractor"
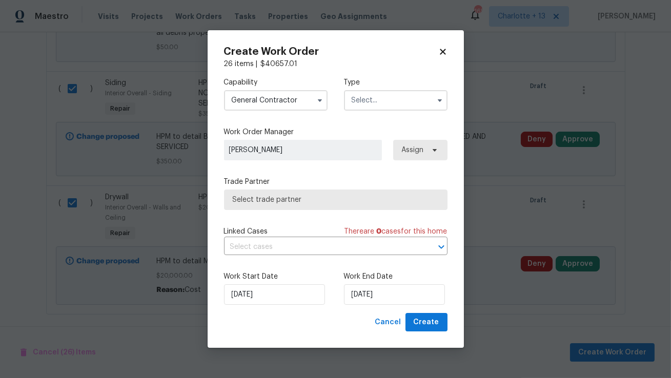
click at [370, 104] on input "text" at bounding box center [396, 100] width 104 height 21
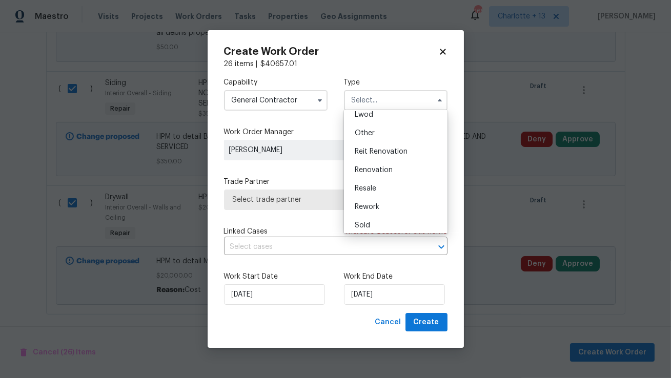
scroll to position [122, 0]
click at [387, 153] on div "Reit Renovation" at bounding box center [396, 148] width 98 height 18
type input "Reit Renovation"
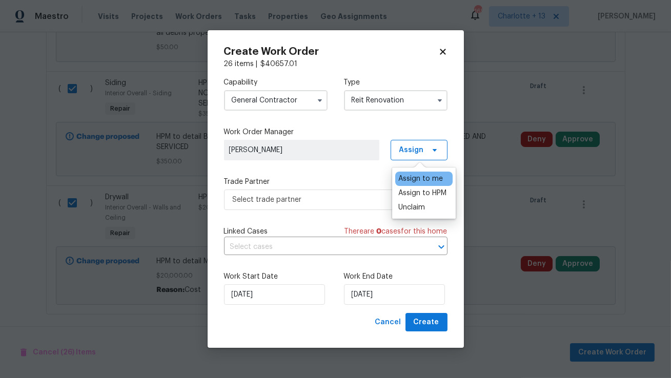
scroll to position [0, 0]
click at [423, 193] on div "Assign to HPM" at bounding box center [422, 193] width 48 height 10
click at [425, 191] on div "Assign to HPM" at bounding box center [422, 193] width 48 height 10
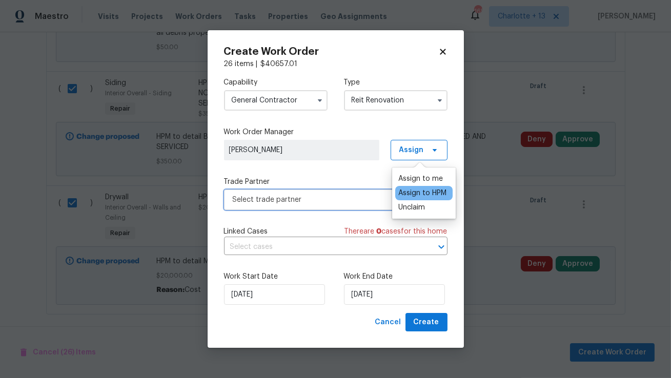
click at [318, 207] on span "Select trade partner" at bounding box center [336, 200] width 224 height 21
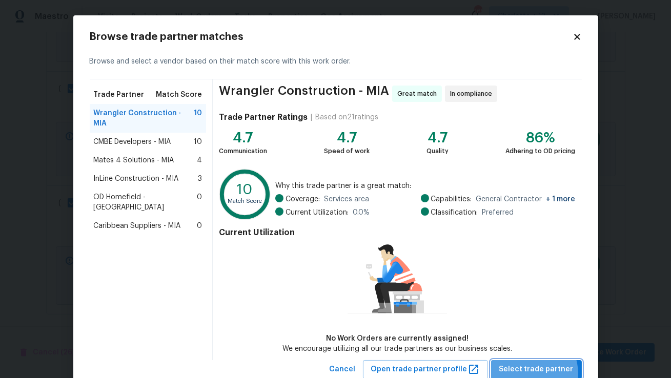
click at [531, 374] on span "Select trade partner" at bounding box center [537, 370] width 74 height 13
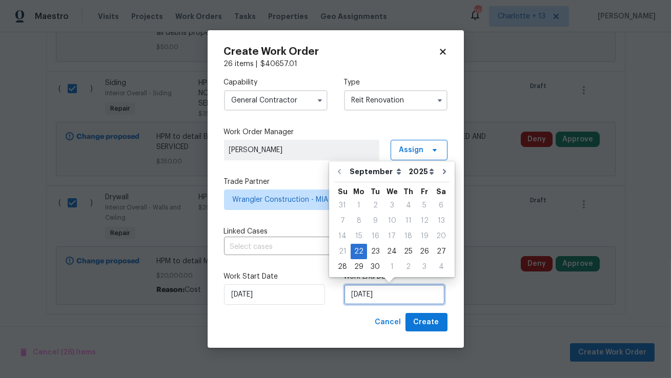
click at [411, 293] on input "[DATE]" at bounding box center [394, 295] width 101 height 21
click at [416, 246] on div "26" at bounding box center [424, 252] width 16 height 14
type input "[DATE]"
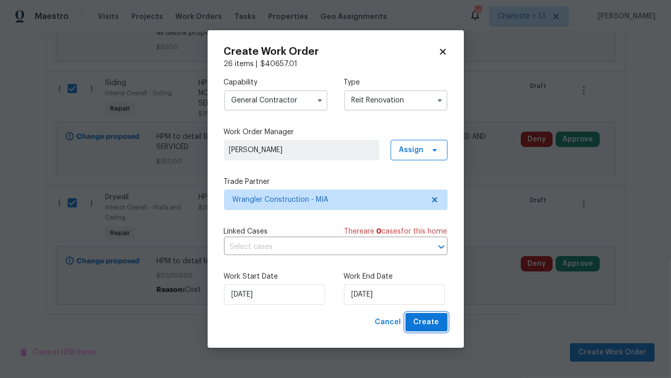
click at [433, 319] on span "Create" at bounding box center [427, 322] width 26 height 13
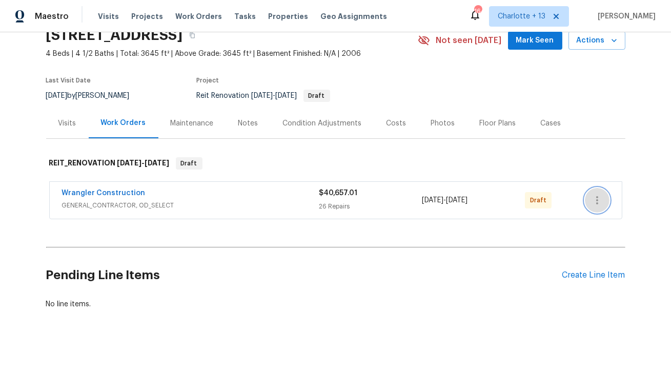
click at [596, 205] on icon "button" at bounding box center [597, 200] width 12 height 12
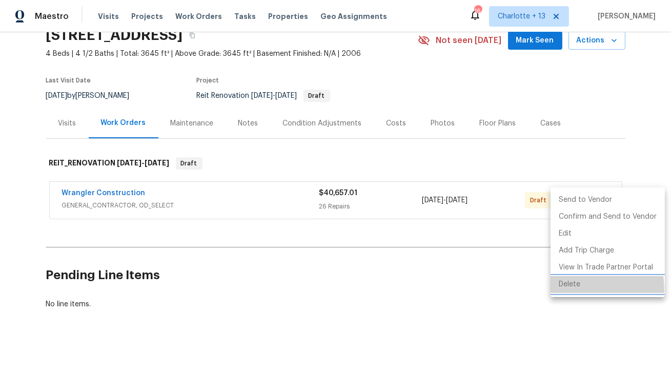
click at [562, 290] on li "Delete" at bounding box center [608, 284] width 114 height 17
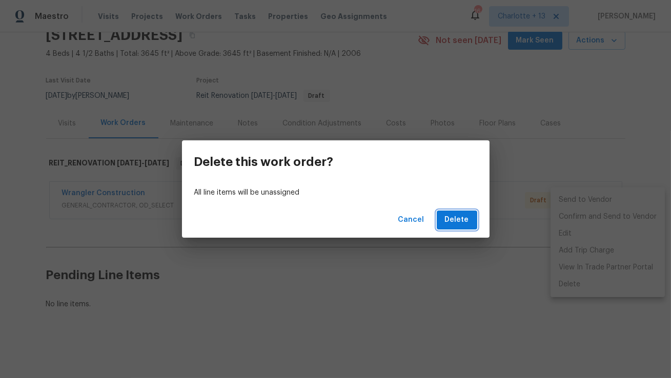
click at [464, 225] on span "Delete" at bounding box center [457, 220] width 24 height 13
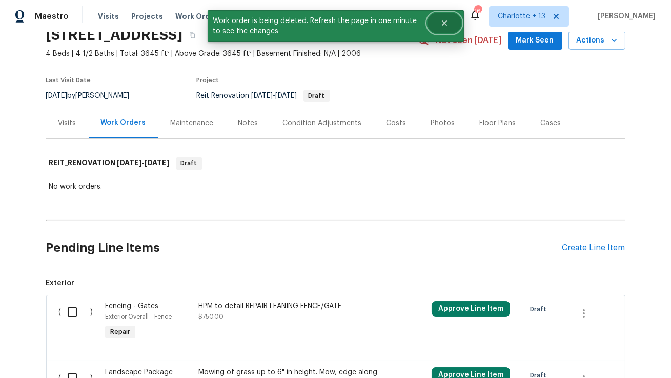
click at [441, 26] on icon "Close" at bounding box center [445, 23] width 8 height 8
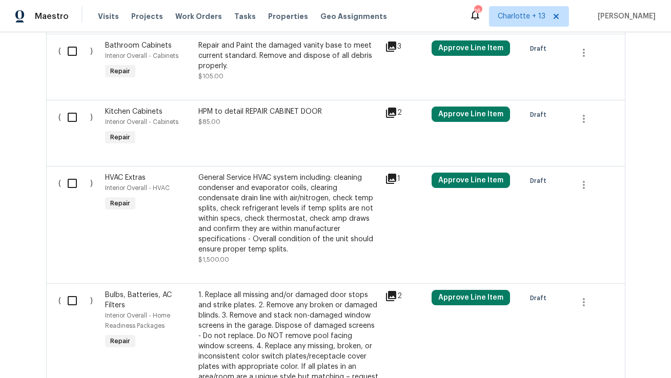
scroll to position [1005, 0]
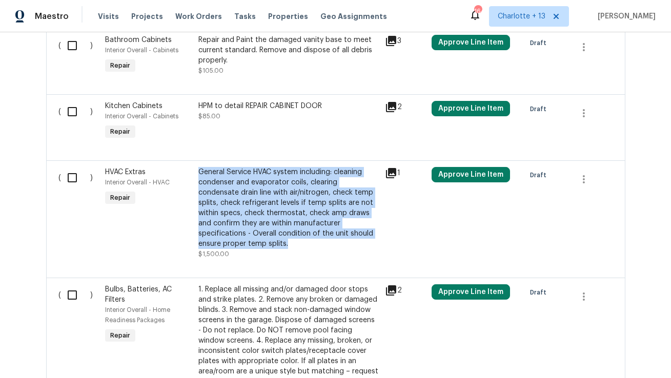
drag, startPoint x: 198, startPoint y: 171, endPoint x: 226, endPoint y: 243, distance: 77.4
click at [226, 243] on div "General Service HVAC system including: cleaning condenser and evaporator coils,…" at bounding box center [288, 213] width 187 height 98
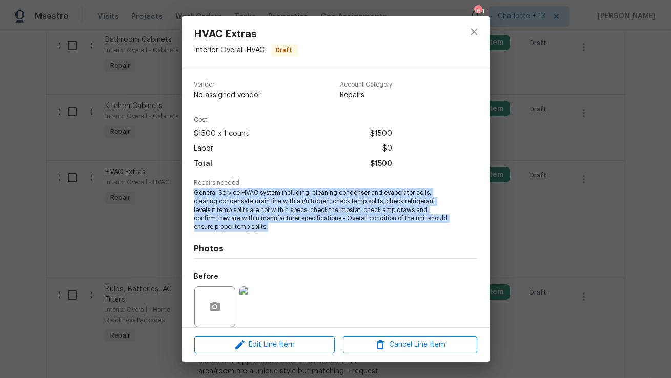
drag, startPoint x: 300, startPoint y: 229, endPoint x: 188, endPoint y: 194, distance: 117.5
click at [188, 194] on div "Vendor No assigned vendor Account Category Repairs Cost $1500 x 1 count $1500 L…" at bounding box center [336, 198] width 308 height 258
copy span "General Service HVAC system including: cleaning condenser and evaporator coils,…"
click at [474, 33] on icon "close" at bounding box center [474, 32] width 12 height 12
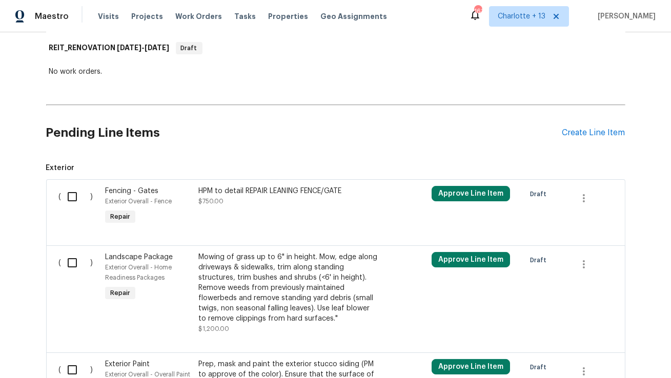
scroll to position [0, 0]
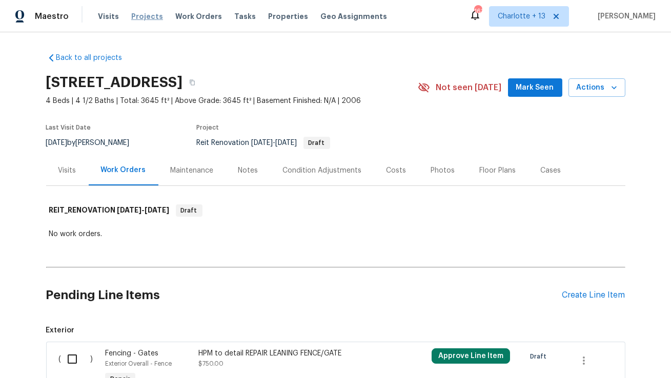
click at [136, 19] on span "Projects" at bounding box center [147, 16] width 32 height 10
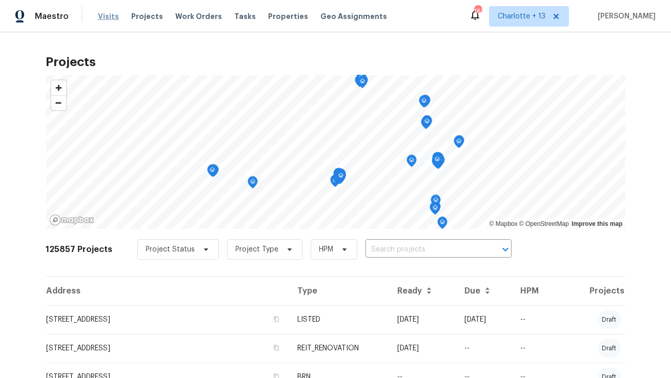
click at [98, 15] on span "Visits" at bounding box center [108, 16] width 21 height 10
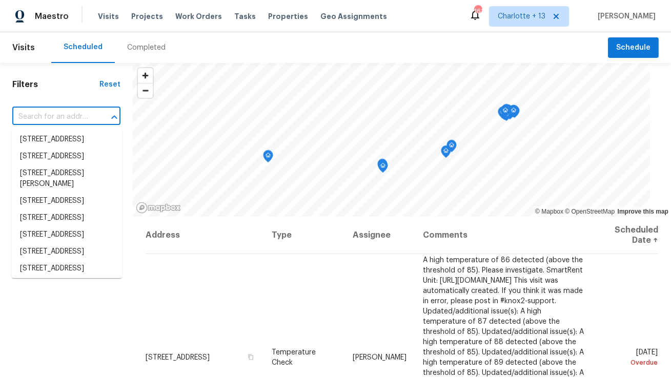
click at [66, 116] on input "text" at bounding box center [51, 117] width 79 height 16
click at [82, 85] on h1 "Filters" at bounding box center [55, 84] width 87 height 10
click at [75, 110] on input "text" at bounding box center [51, 117] width 79 height 16
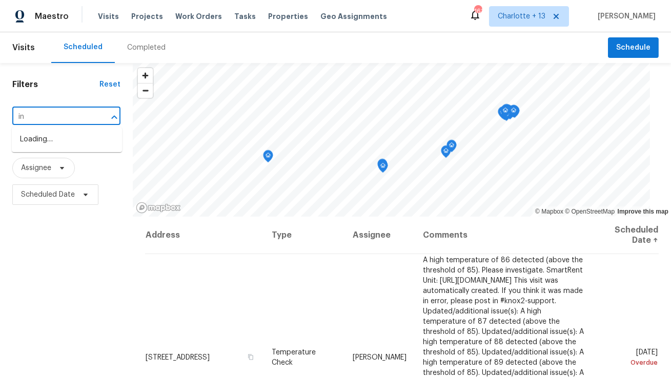
type input "i"
click at [55, 87] on h1 "Filters" at bounding box center [55, 84] width 87 height 10
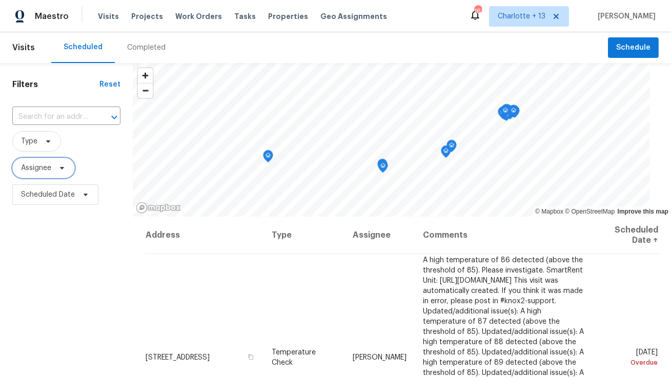
click at [41, 169] on span "Assignee" at bounding box center [36, 168] width 30 height 10
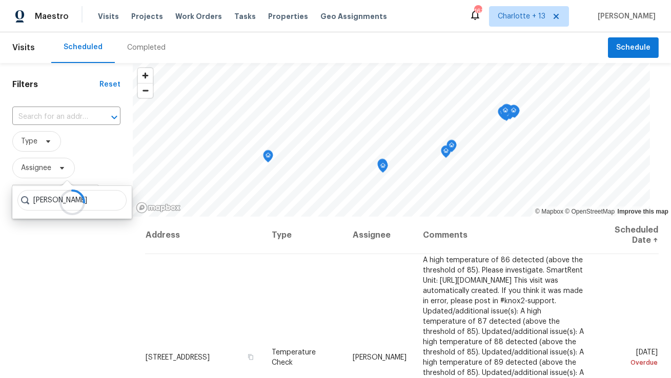
type input "[PERSON_NAME]"
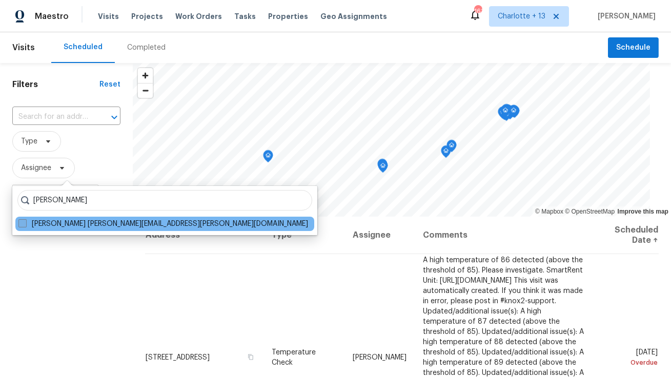
click at [89, 227] on label "[PERSON_NAME] [PERSON_NAME][EMAIL_ADDRESS][PERSON_NAME][DOMAIN_NAME]" at bounding box center [163, 224] width 290 height 10
click at [25, 226] on input "[PERSON_NAME] [PERSON_NAME][EMAIL_ADDRESS][PERSON_NAME][DOMAIN_NAME]" at bounding box center [21, 222] width 7 height 7
checkbox input "true"
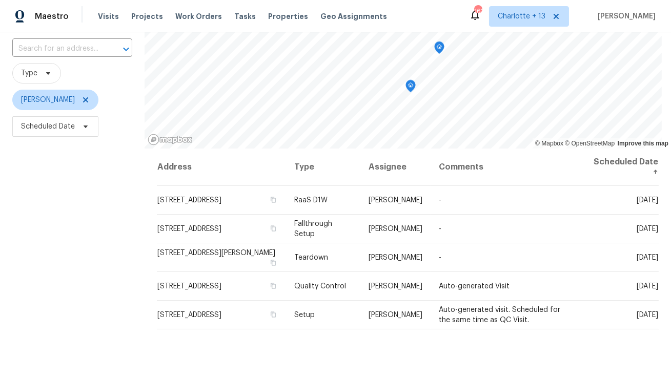
scroll to position [83, 0]
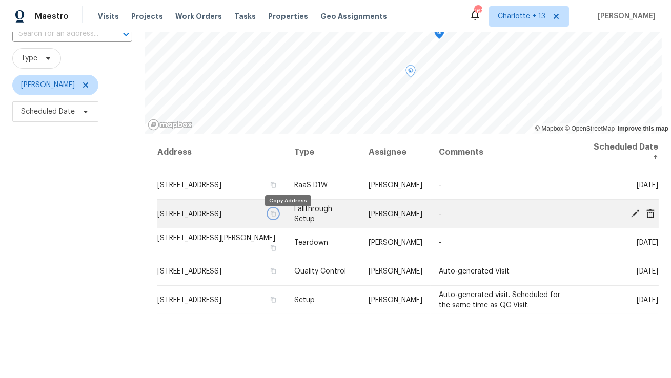
click at [278, 218] on button "button" at bounding box center [273, 213] width 9 height 9
click at [276, 217] on icon "button" at bounding box center [273, 214] width 6 height 6
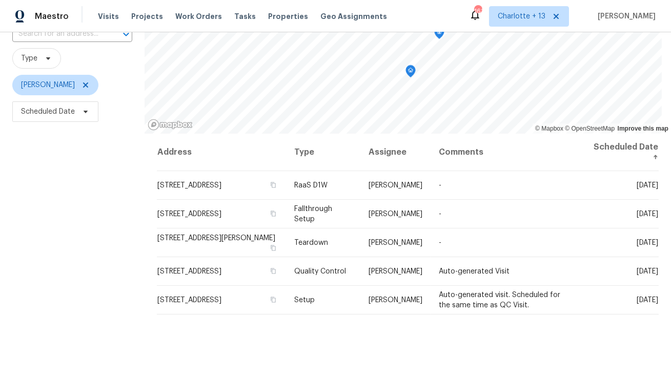
click at [267, 10] on div "Visits Projects Work Orders Tasks Properties Geo Assignments" at bounding box center [249, 16] width 302 height 21
click at [561, 15] on icon at bounding box center [556, 16] width 8 height 8
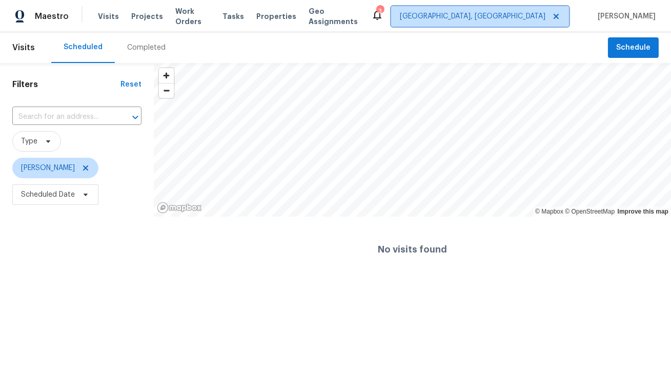
click at [532, 23] on span "[GEOGRAPHIC_DATA], [GEOGRAPHIC_DATA]" at bounding box center [480, 16] width 178 height 21
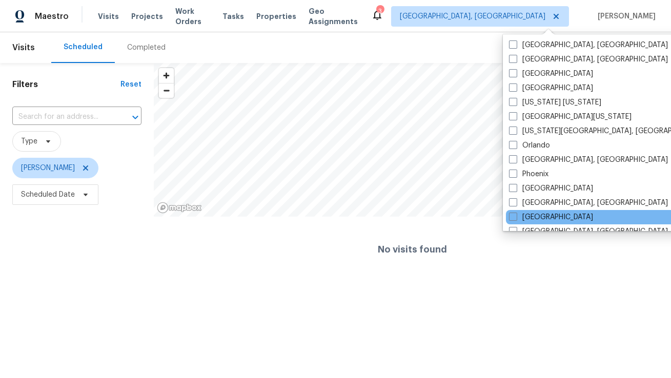
scroll to position [461, 0]
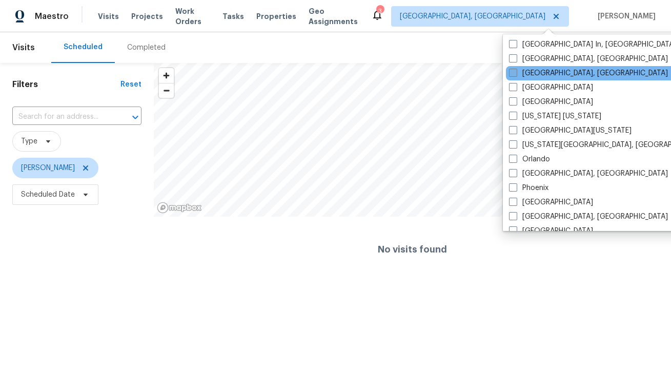
click at [540, 73] on label "[GEOGRAPHIC_DATA], [GEOGRAPHIC_DATA]" at bounding box center [588, 73] width 159 height 10
click at [516, 73] on input "[GEOGRAPHIC_DATA], [GEOGRAPHIC_DATA]" at bounding box center [512, 71] width 7 height 7
checkbox input "true"
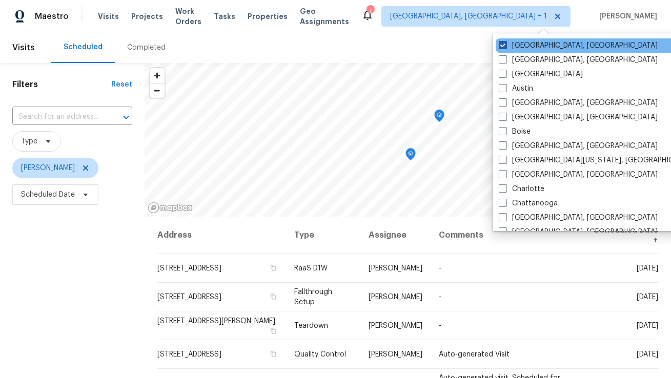
click at [536, 43] on label "[GEOGRAPHIC_DATA], [GEOGRAPHIC_DATA]" at bounding box center [578, 46] width 159 height 10
click at [506, 43] on input "[GEOGRAPHIC_DATA], [GEOGRAPHIC_DATA]" at bounding box center [502, 44] width 7 height 7
checkbox input "false"
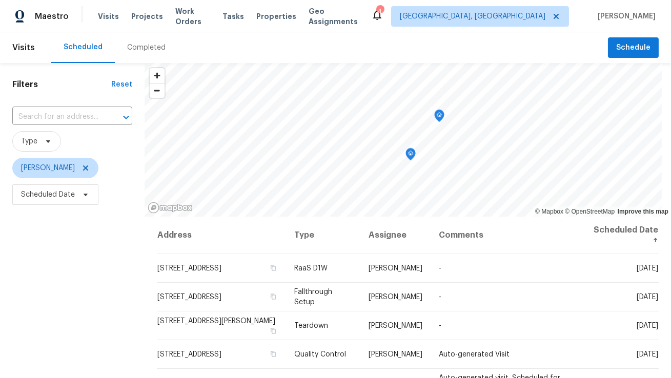
click at [376, 33] on div "Scheduled Completed" at bounding box center [329, 47] width 557 height 31
click at [264, 17] on span "Properties" at bounding box center [276, 16] width 40 height 10
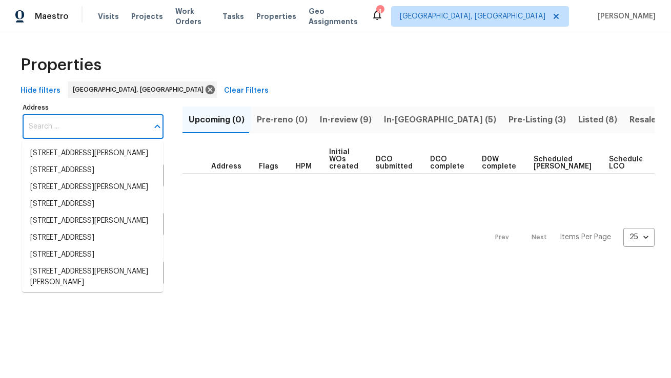
click at [83, 135] on input "Address" at bounding box center [86, 127] width 126 height 24
paste input "[STREET_ADDRESS]"
type input "[STREET_ADDRESS]"
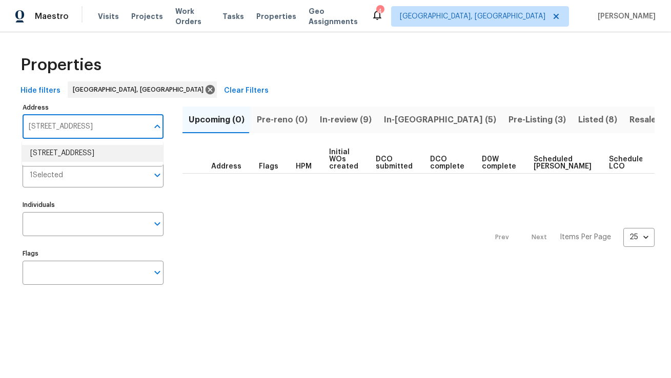
click at [70, 157] on li "[STREET_ADDRESS]" at bounding box center [92, 153] width 141 height 17
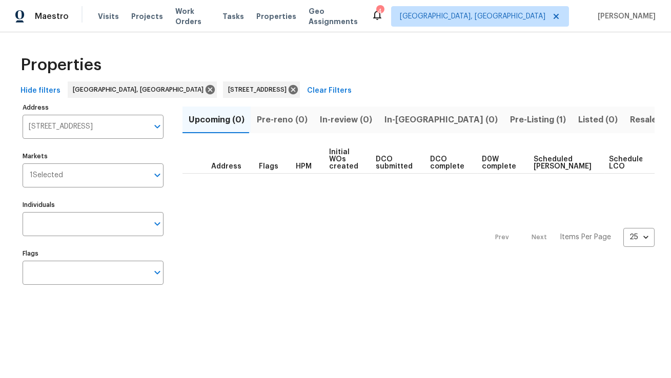
click at [510, 118] on span "Pre-Listing (1)" at bounding box center [538, 120] width 56 height 14
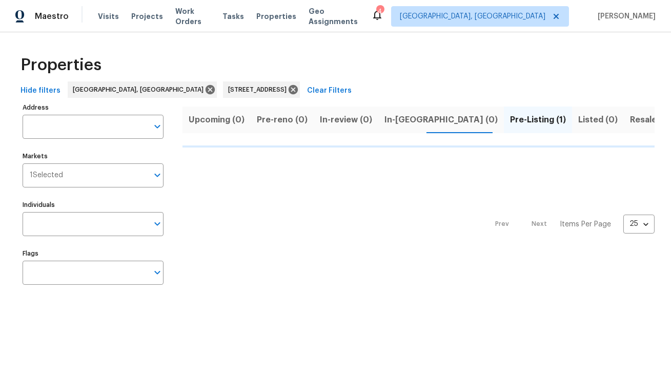
type input "[STREET_ADDRESS]"
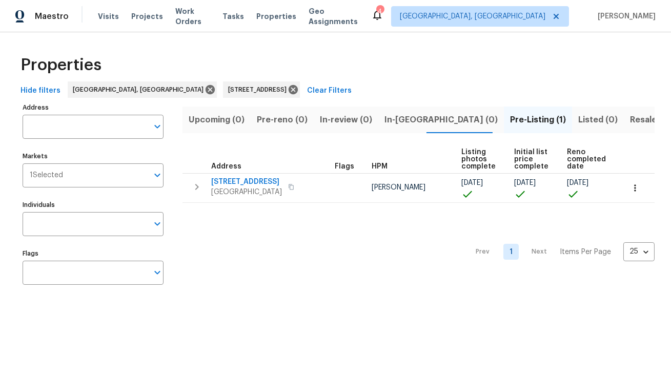
type input "[STREET_ADDRESS]"
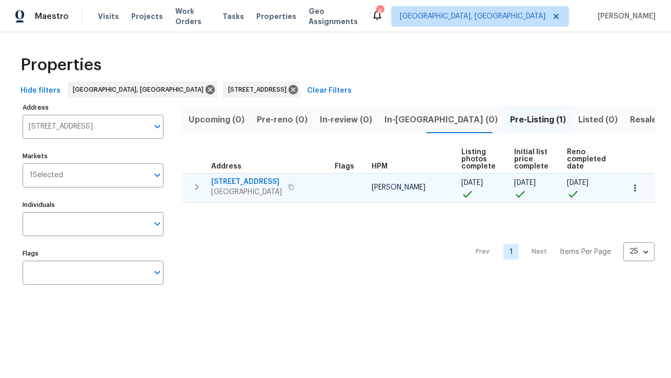
click at [294, 184] on icon "button" at bounding box center [291, 187] width 6 height 6
